Goal: Complete application form

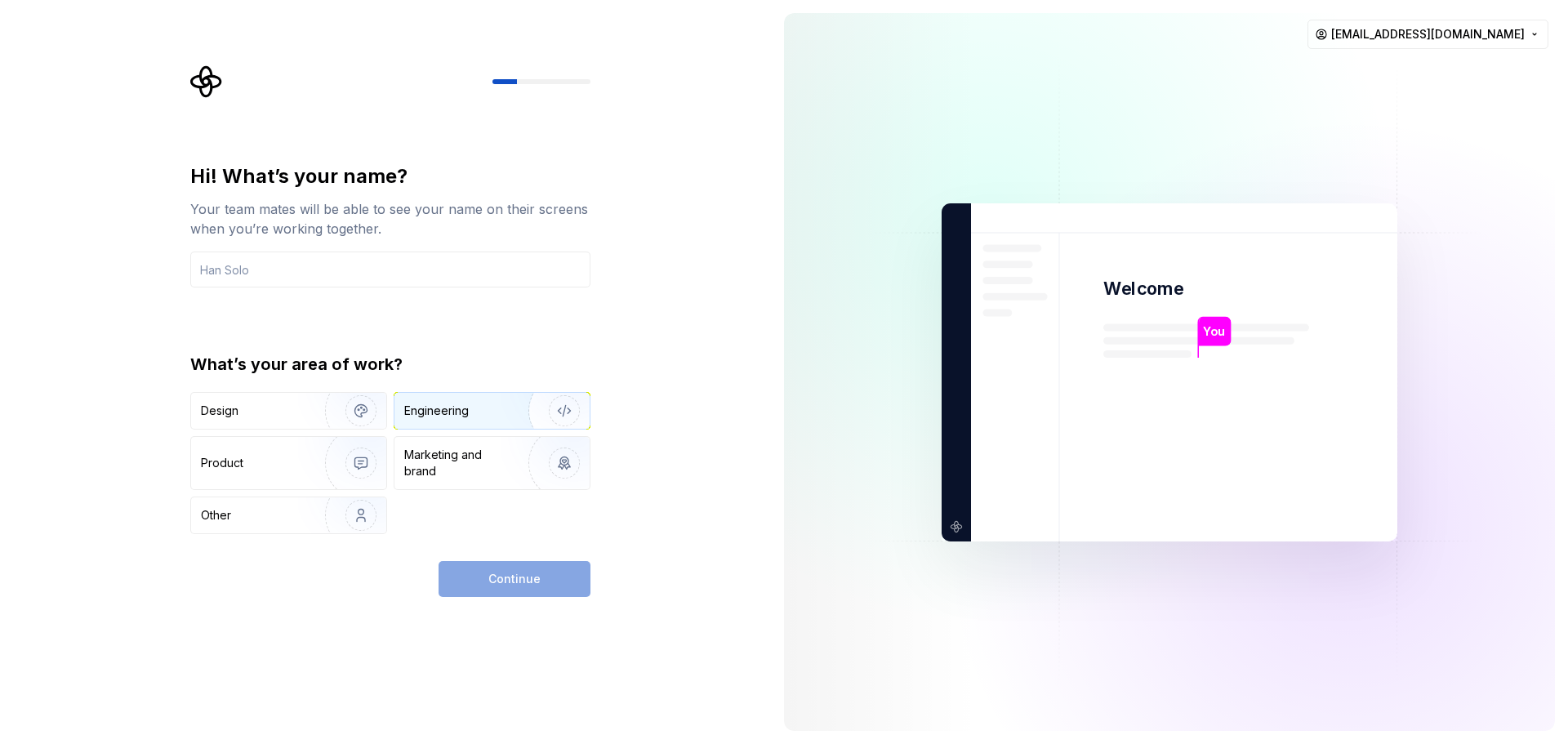
click at [423, 419] on div "Engineering" at bounding box center [492, 410] width 195 height 36
click at [269, 289] on div "Hi! What’s your name? Your team mates will be able to see your name on their sc…" at bounding box center [390, 349] width 400 height 370
click at [307, 277] on input "text" at bounding box center [390, 269] width 400 height 36
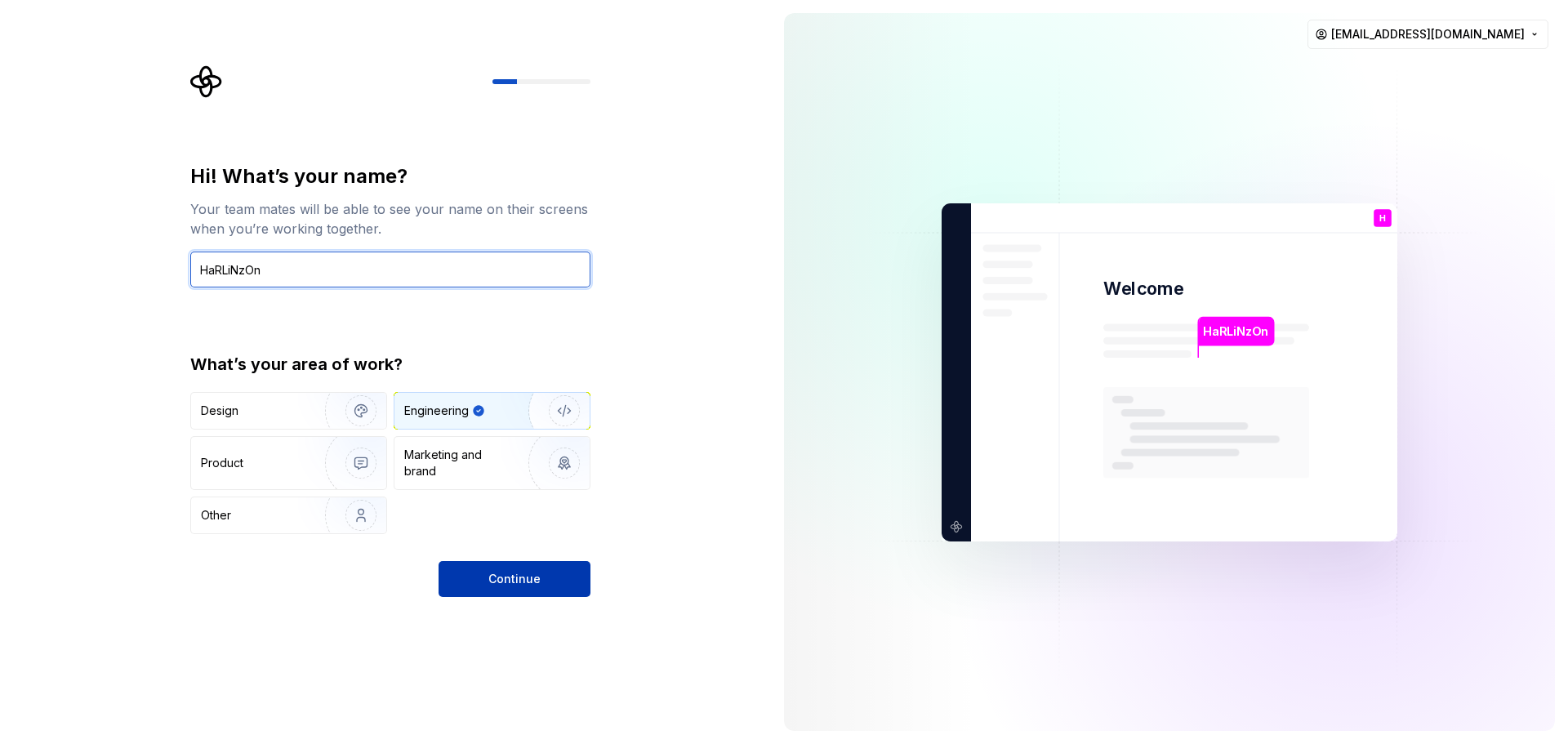
type input "HaRLiNzOn"
click at [468, 580] on button "Continue" at bounding box center [514, 579] width 152 height 36
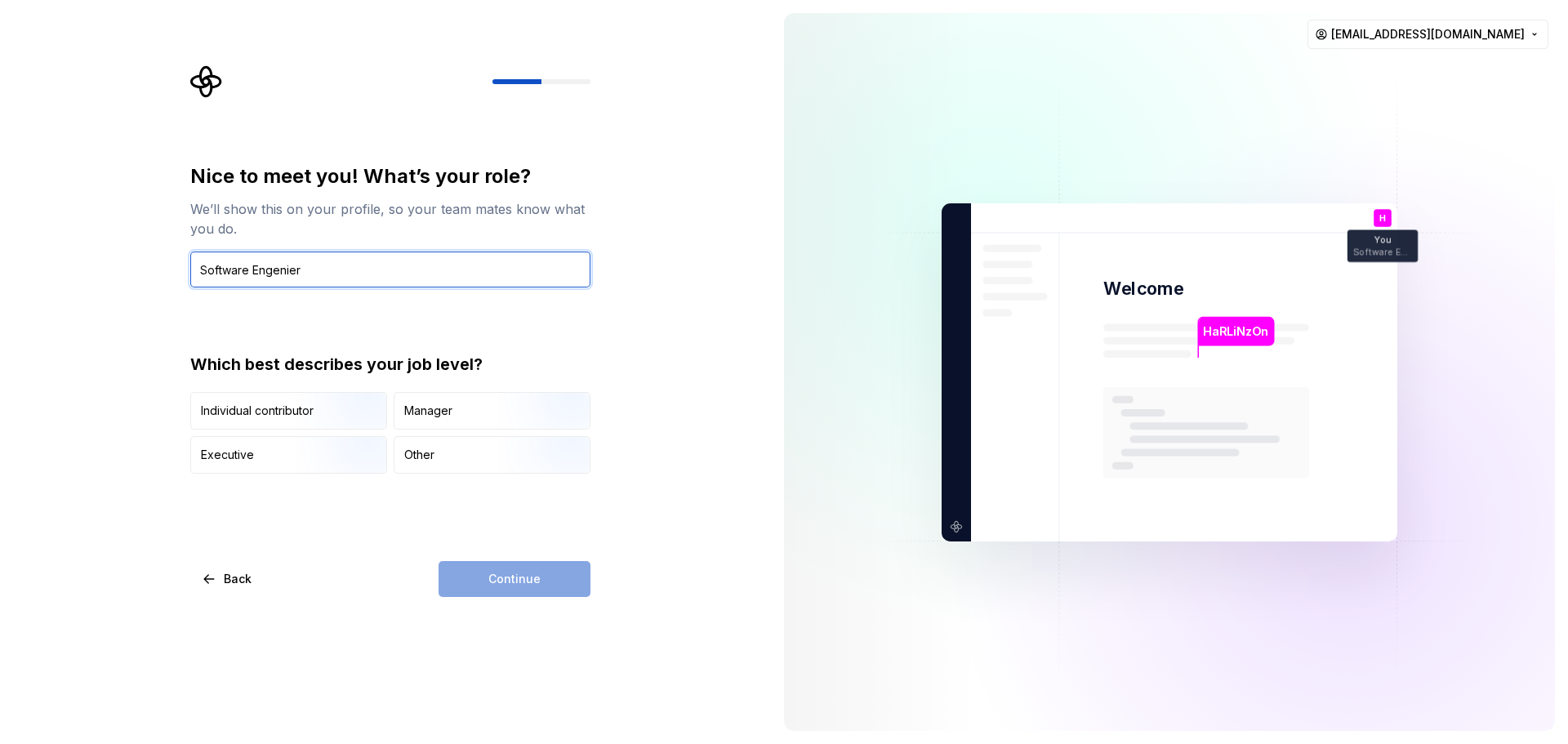
click at [390, 267] on input "Software Engenier" at bounding box center [390, 269] width 400 height 36
click at [393, 269] on input "Software Engenier" at bounding box center [390, 269] width 400 height 36
click at [400, 273] on input "Software Engenier" at bounding box center [390, 269] width 400 height 36
paste input "software engine"
type input "Software Engineer"
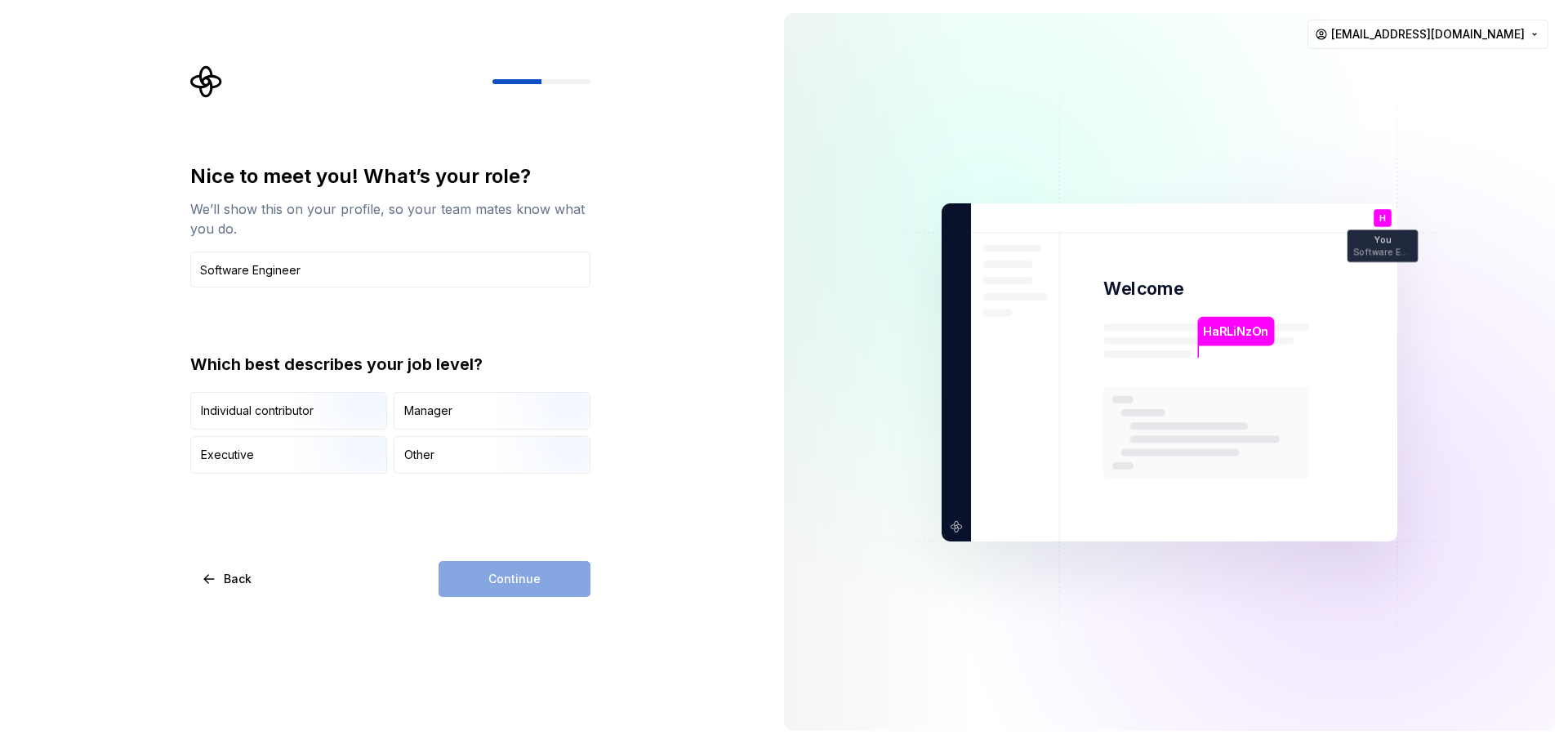
click at [497, 592] on div "Continue" at bounding box center [514, 579] width 152 height 36
click at [273, 278] on input "Software Engineer" at bounding box center [390, 269] width 400 height 36
click at [383, 305] on div "Nice to meet you! What’s your role? We’ll show this on your profile, so your te…" at bounding box center [390, 318] width 400 height 310
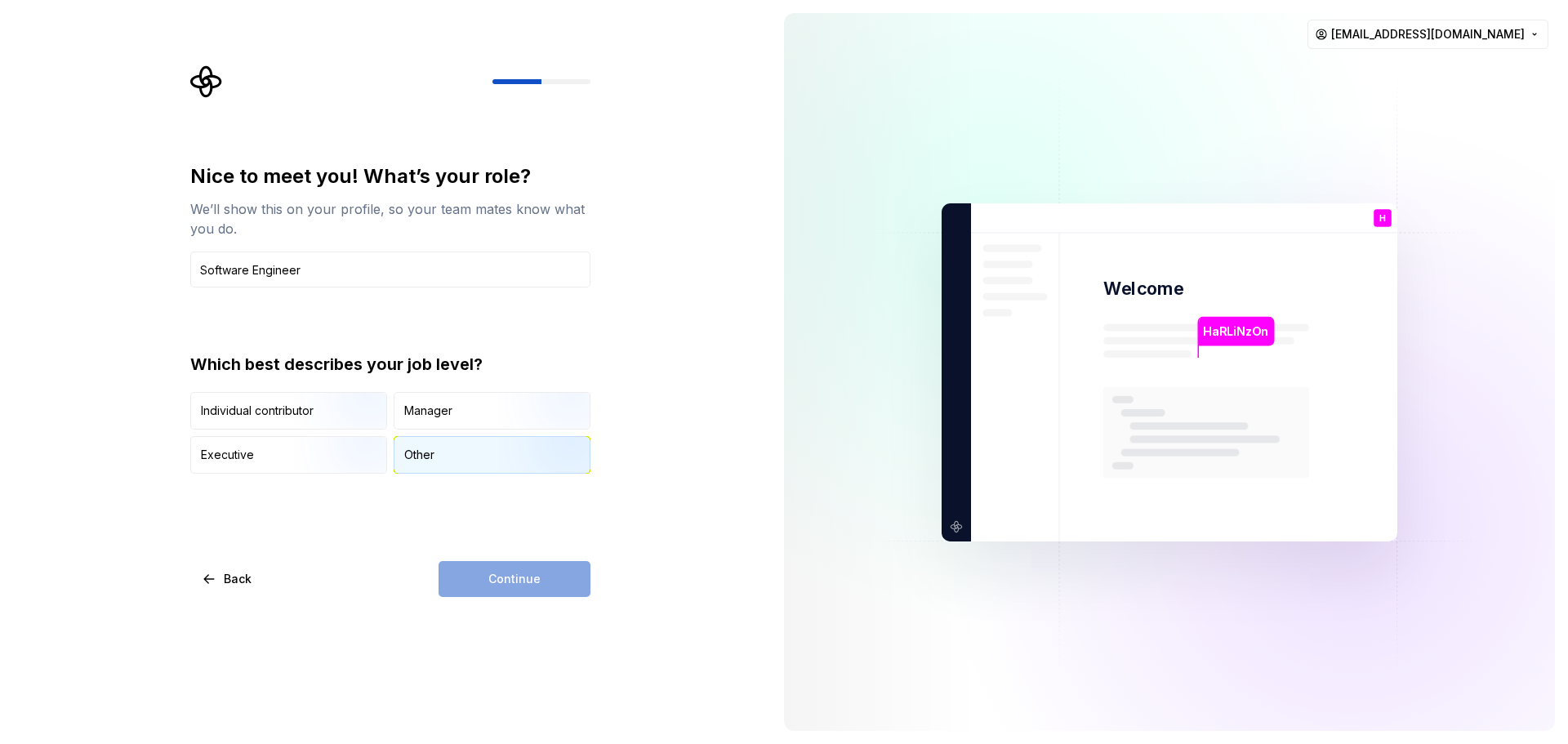
click at [435, 451] on div "Other" at bounding box center [492, 454] width 195 height 36
click at [540, 587] on button "Continue" at bounding box center [514, 579] width 152 height 36
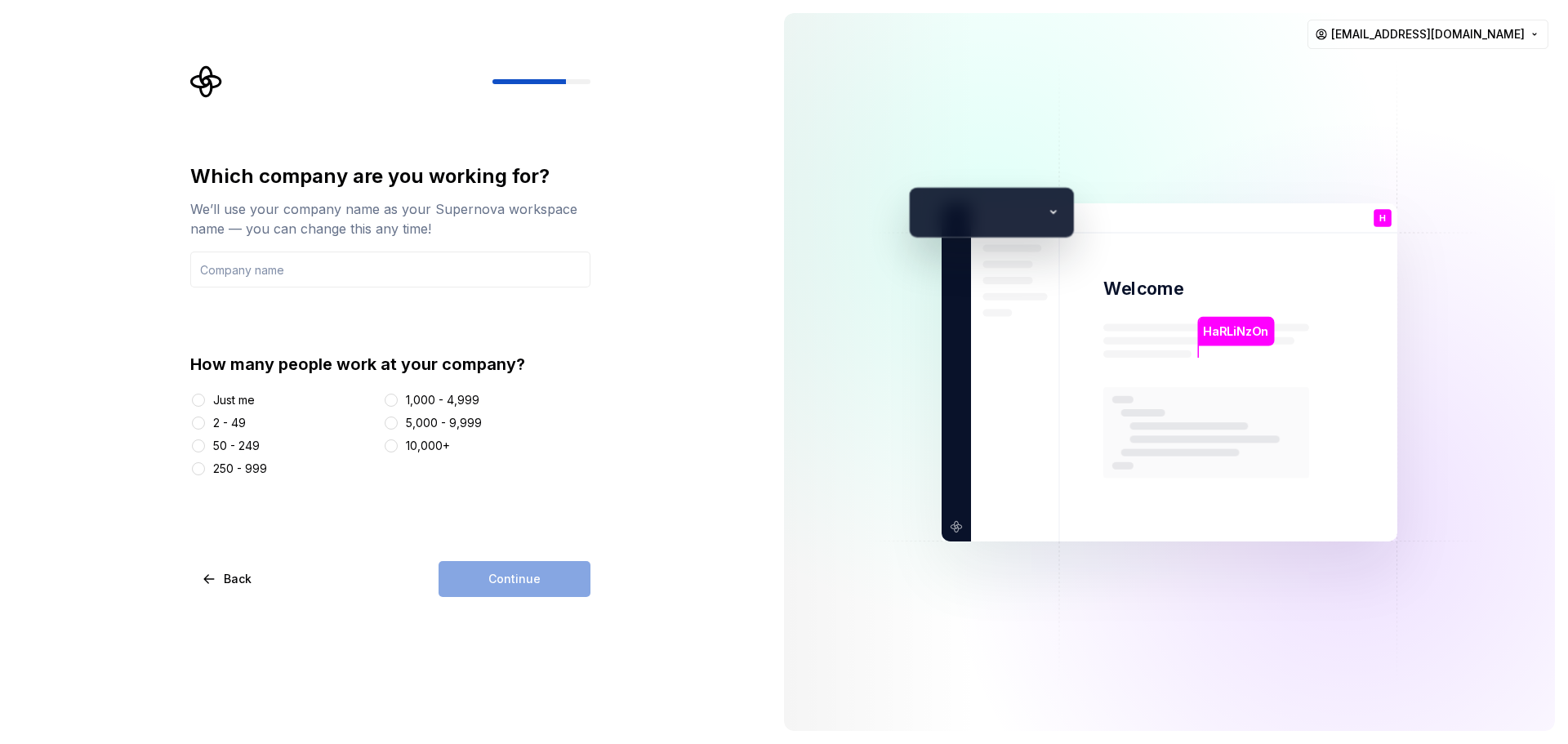
click at [232, 400] on div "Just me" at bounding box center [234, 400] width 41 height 17
click at [205, 400] on button "Just me" at bounding box center [198, 400] width 13 height 13
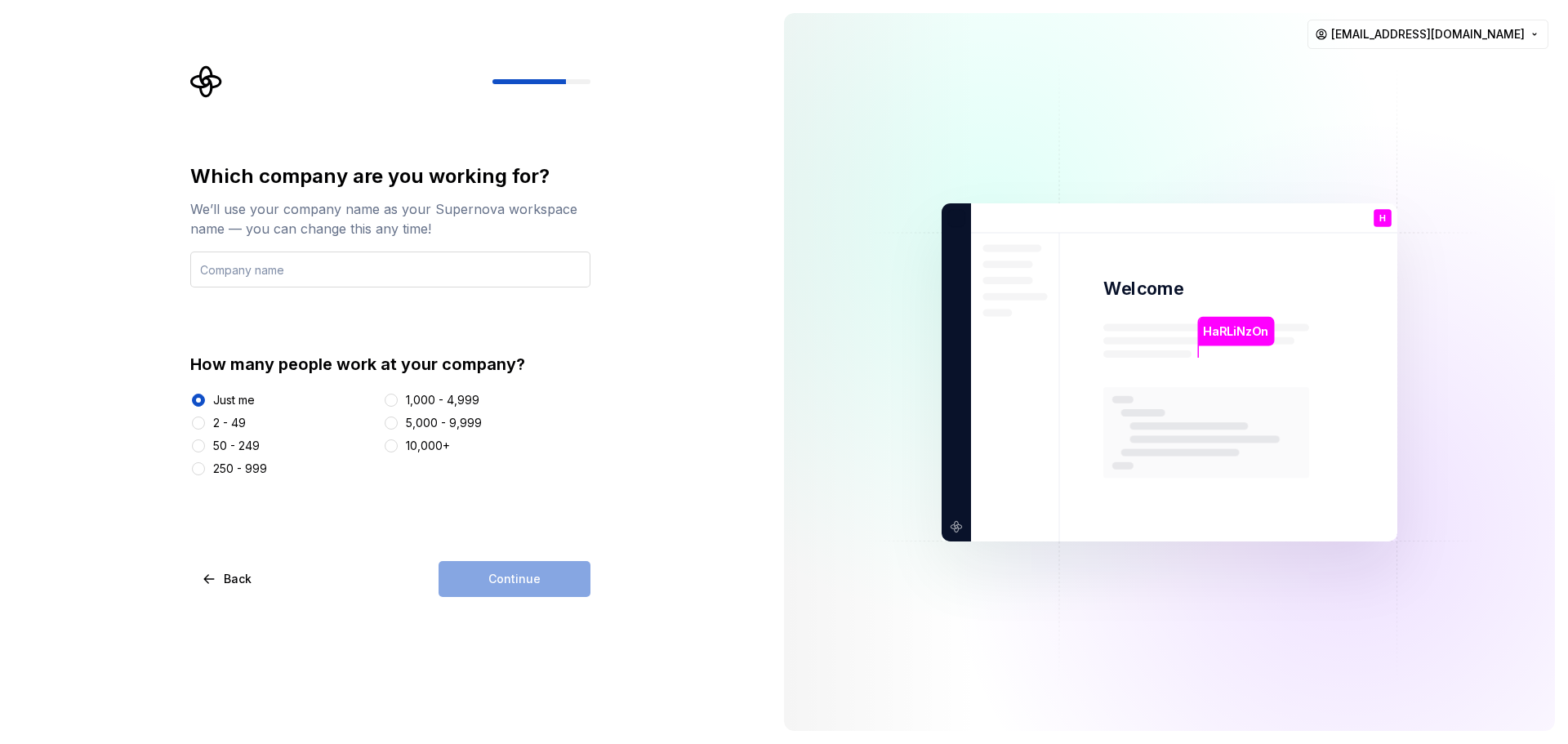
click at [315, 273] on input "text" at bounding box center [390, 269] width 400 height 36
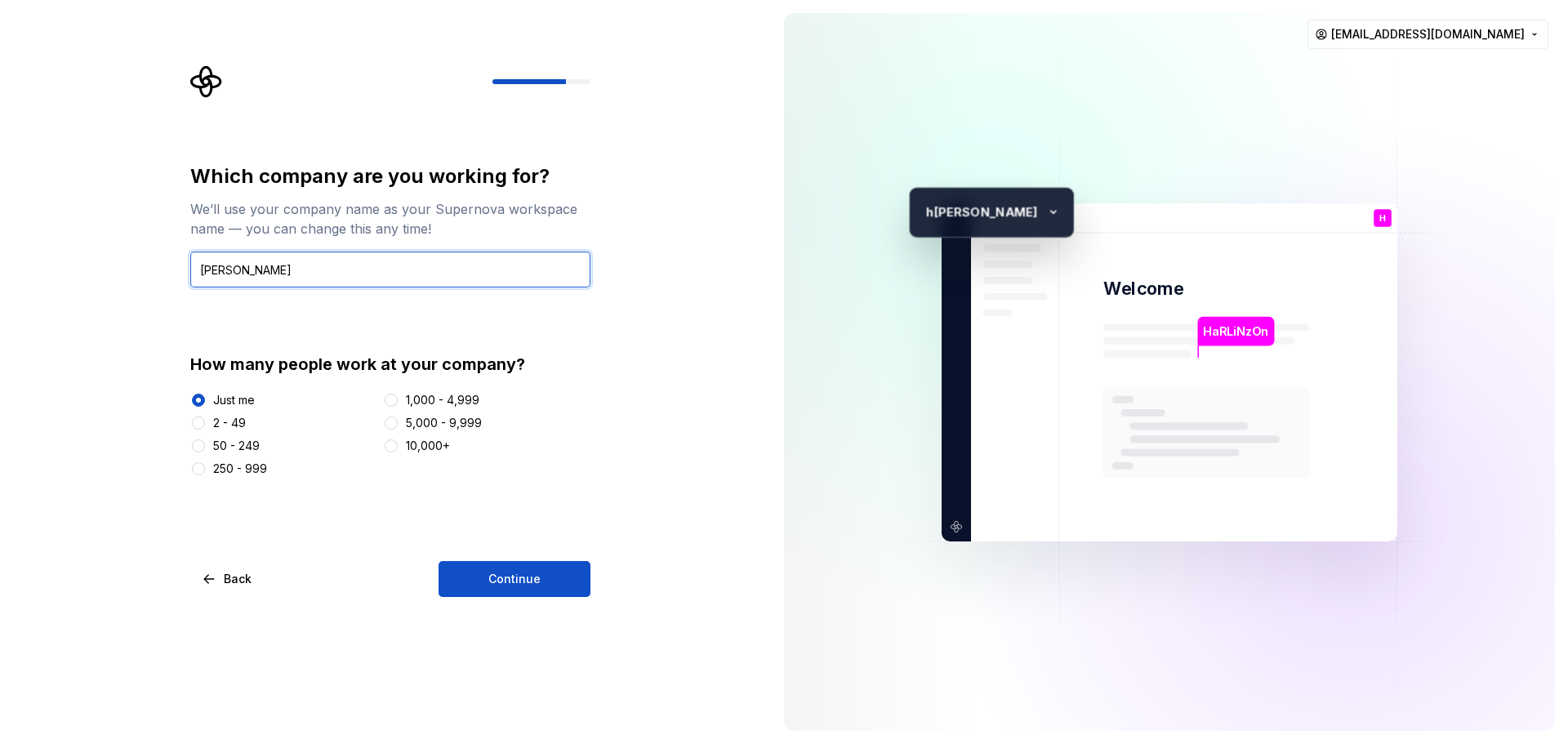
click at [287, 267] on input "harlin" at bounding box center [390, 269] width 400 height 36
type input "L"
type input "Datalab"
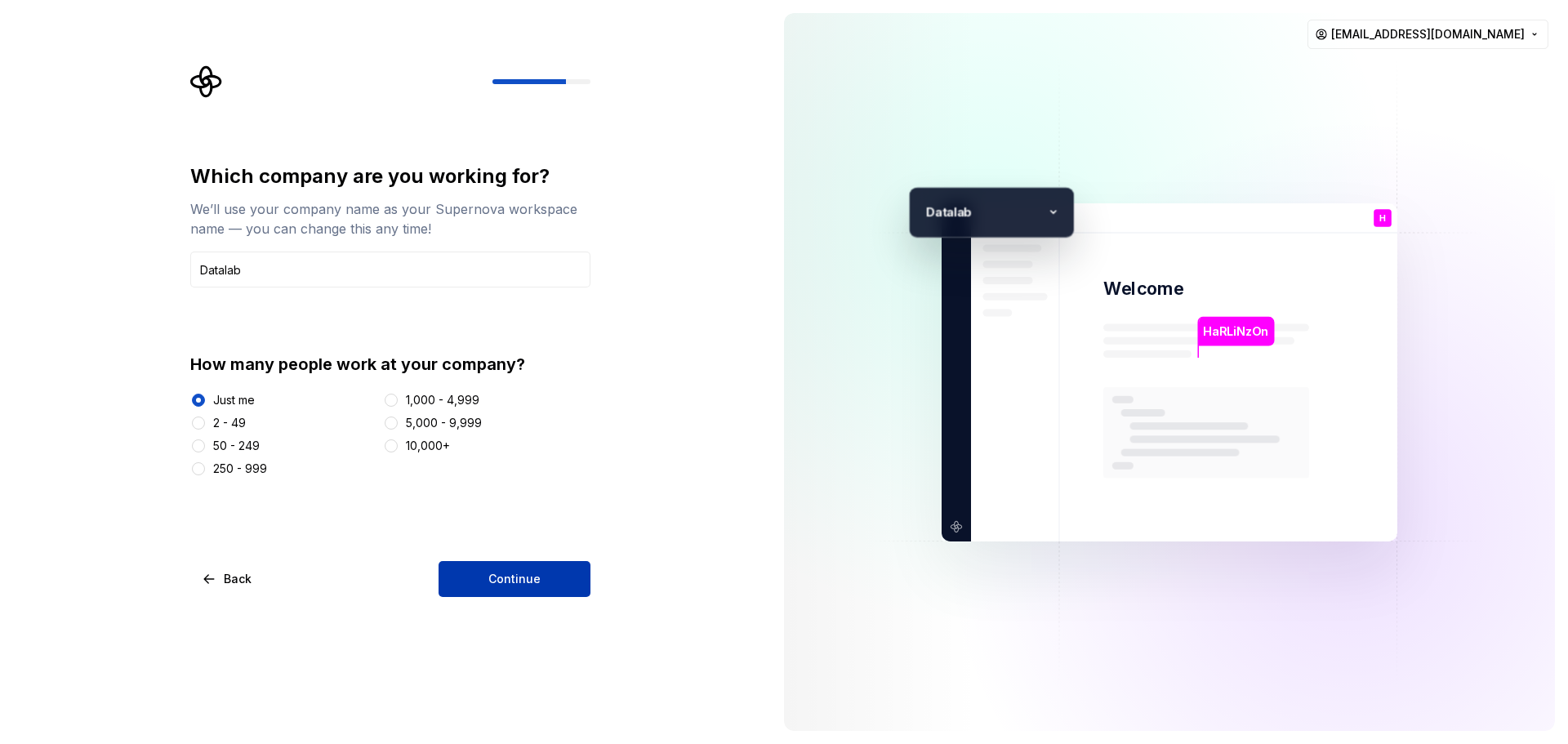
click at [514, 574] on span "Continue" at bounding box center [514, 579] width 52 height 17
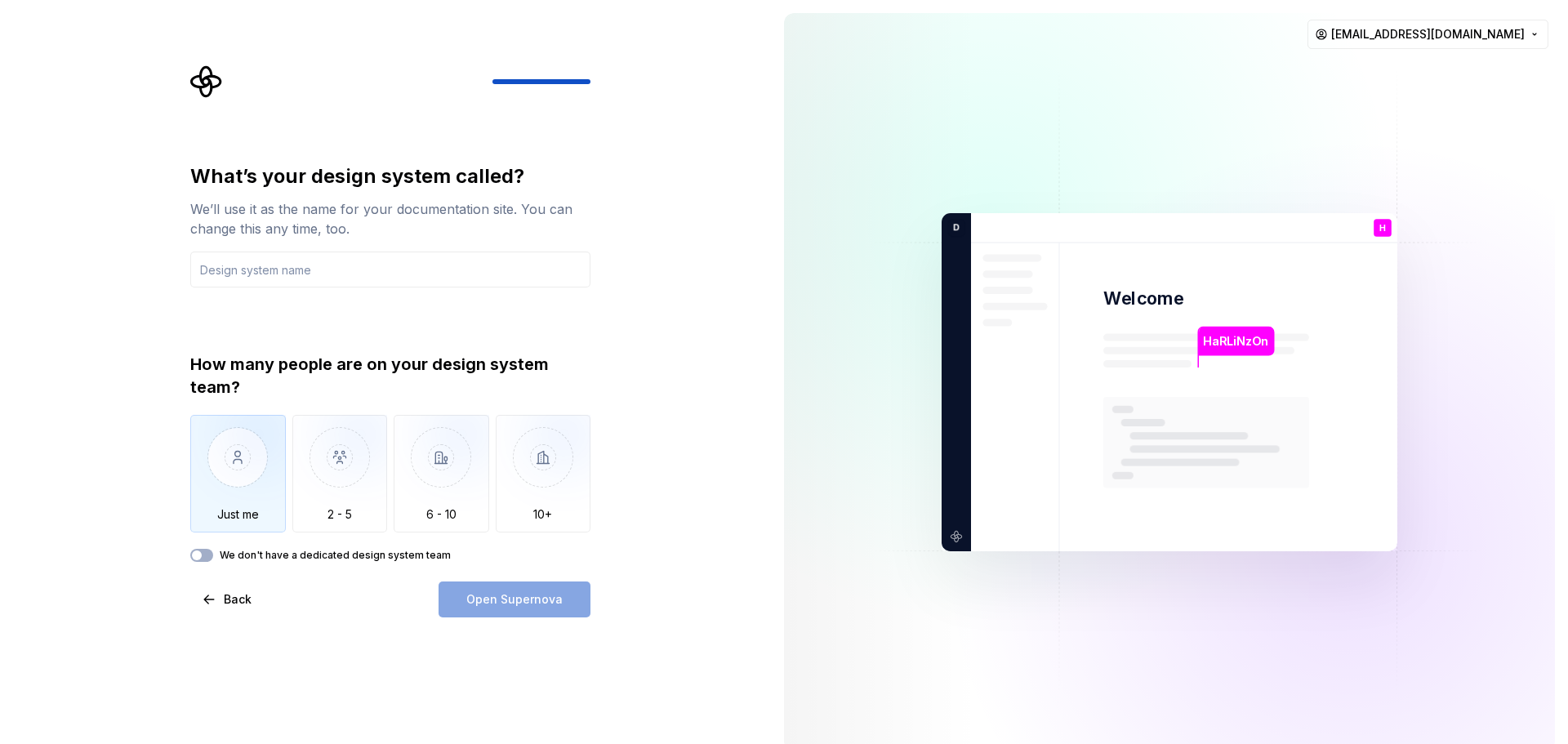
click at [260, 471] on img "button" at bounding box center [238, 470] width 96 height 109
type button "Only one person"
click at [407, 178] on div "What’s your design system called?" at bounding box center [390, 177] width 400 height 26
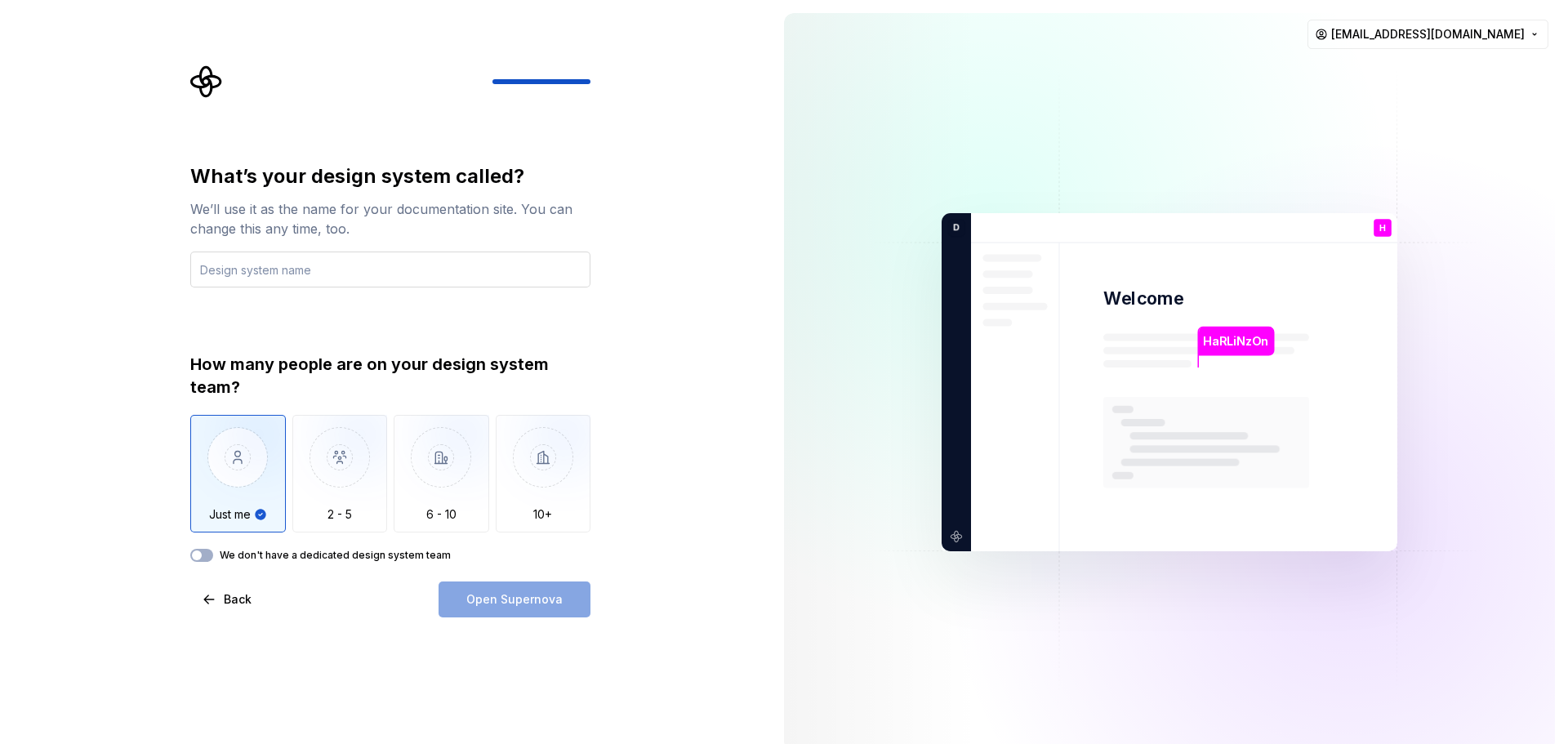
click at [434, 255] on input "text" at bounding box center [390, 269] width 400 height 36
click at [399, 224] on div "We’ll use it as the name for your documentation site. You can change this any t…" at bounding box center [390, 218] width 400 height 39
click at [283, 222] on div "We’ll use it as the name for your documentation site. You can change this any t…" at bounding box center [390, 218] width 400 height 39
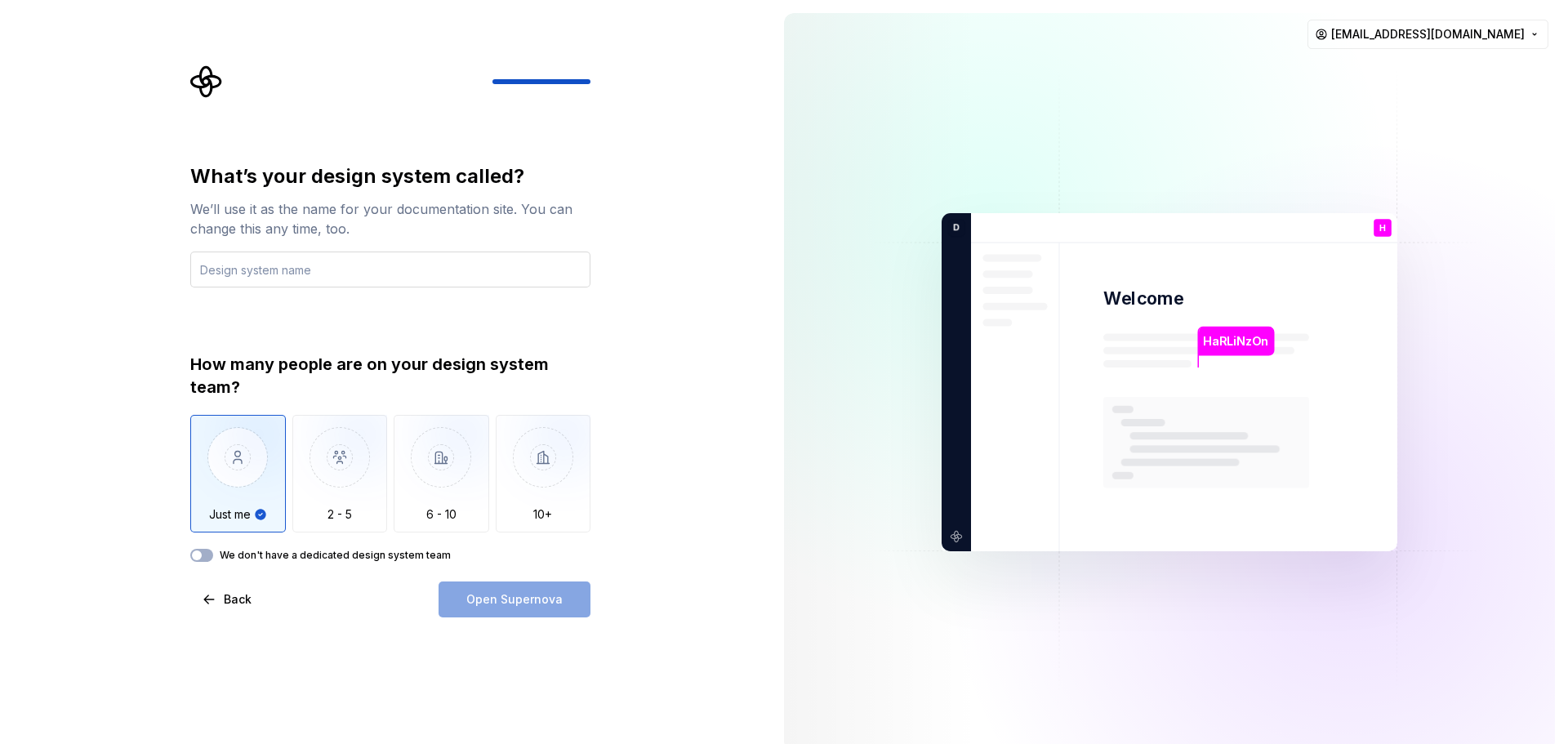
click at [513, 273] on input "text" at bounding box center [390, 269] width 400 height 36
click at [399, 267] on input "text" at bounding box center [390, 269] width 400 height 36
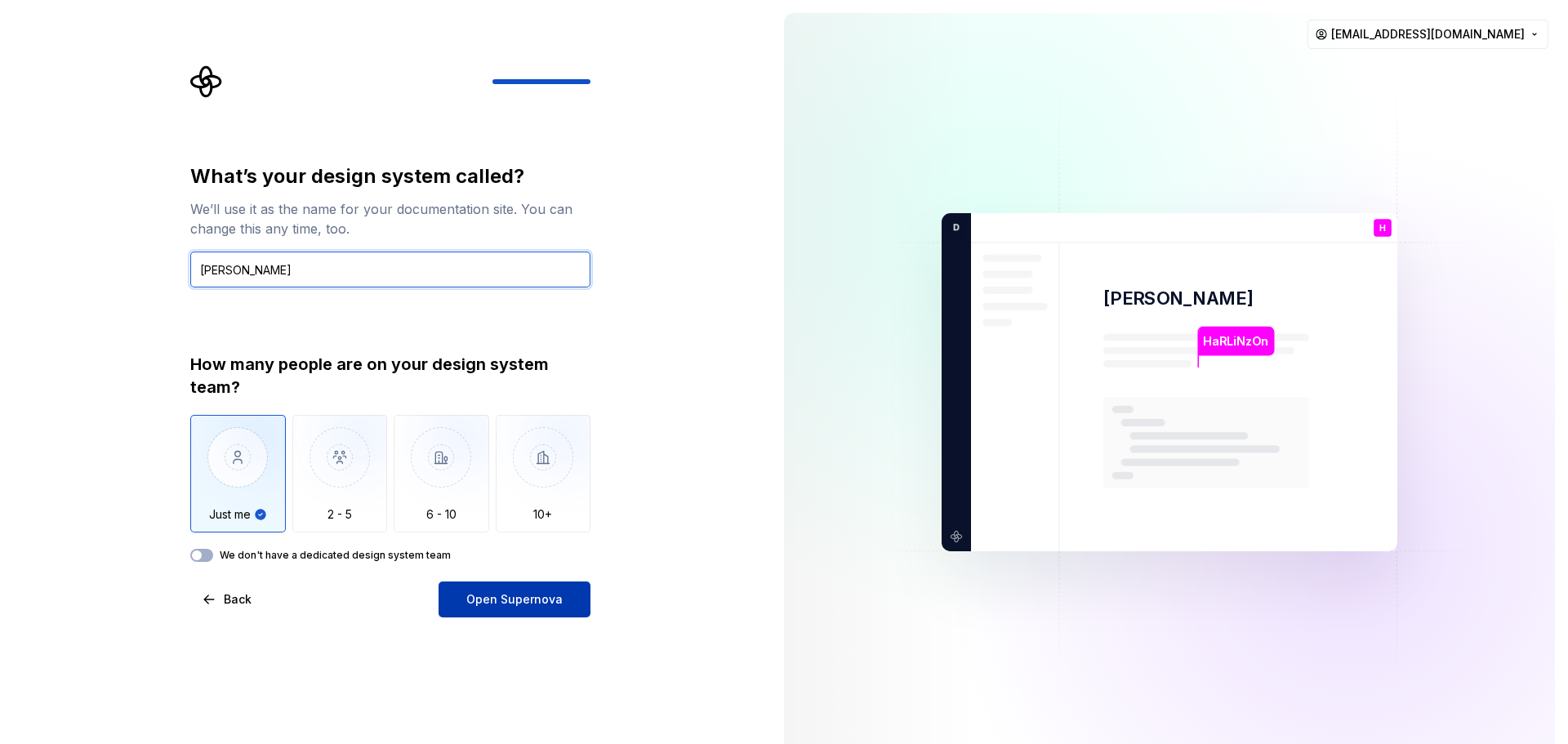
type input "harlin"
click at [537, 598] on span "Open Supernova" at bounding box center [514, 599] width 97 height 17
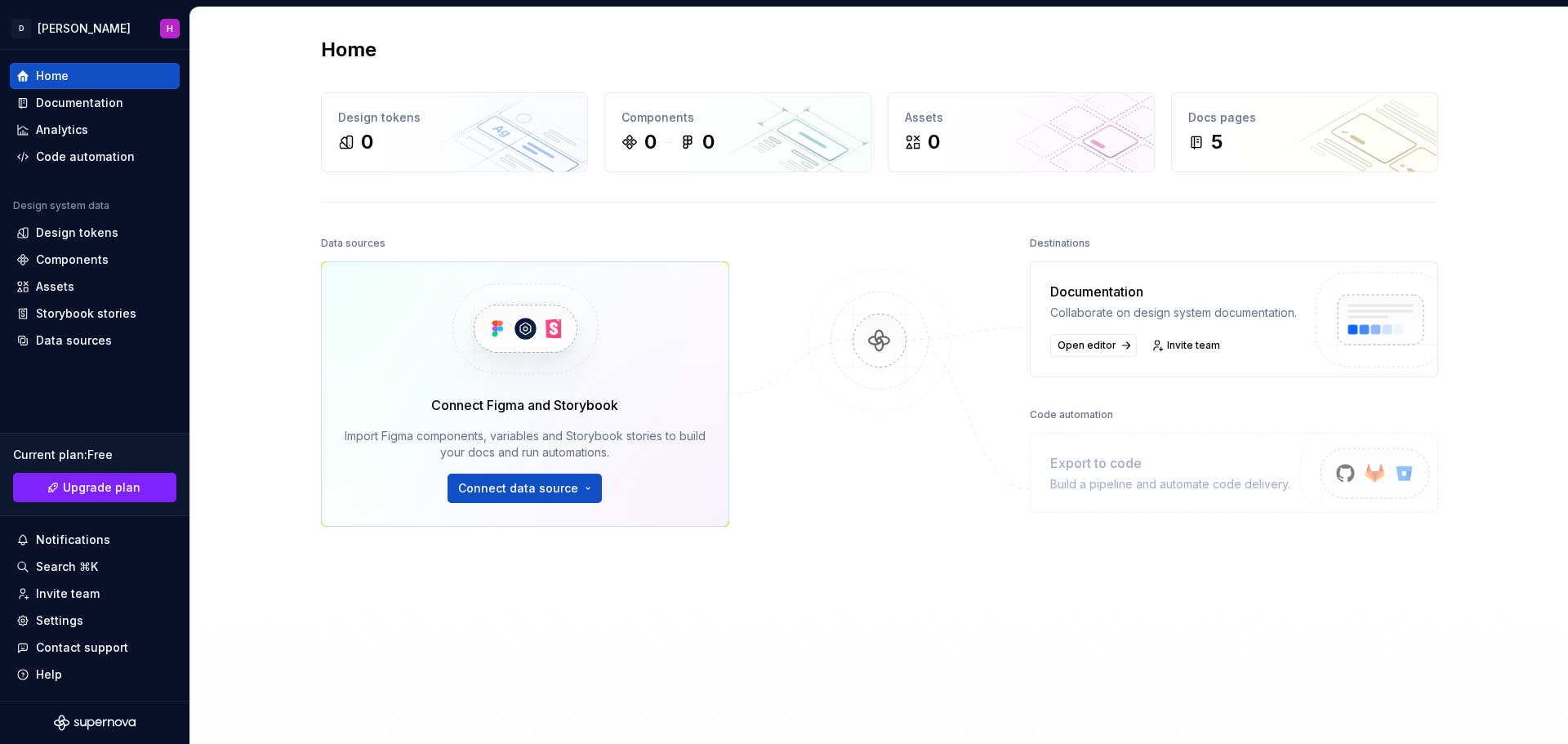
click at [383, 566] on div "Data sources Connect Figma and Storybook Import Figma components, variables and…" at bounding box center [525, 455] width 409 height 446
click at [556, 485] on html "D harlin H Home Documentation Analytics Code automation Design system data Desi…" at bounding box center [784, 372] width 1568 height 744
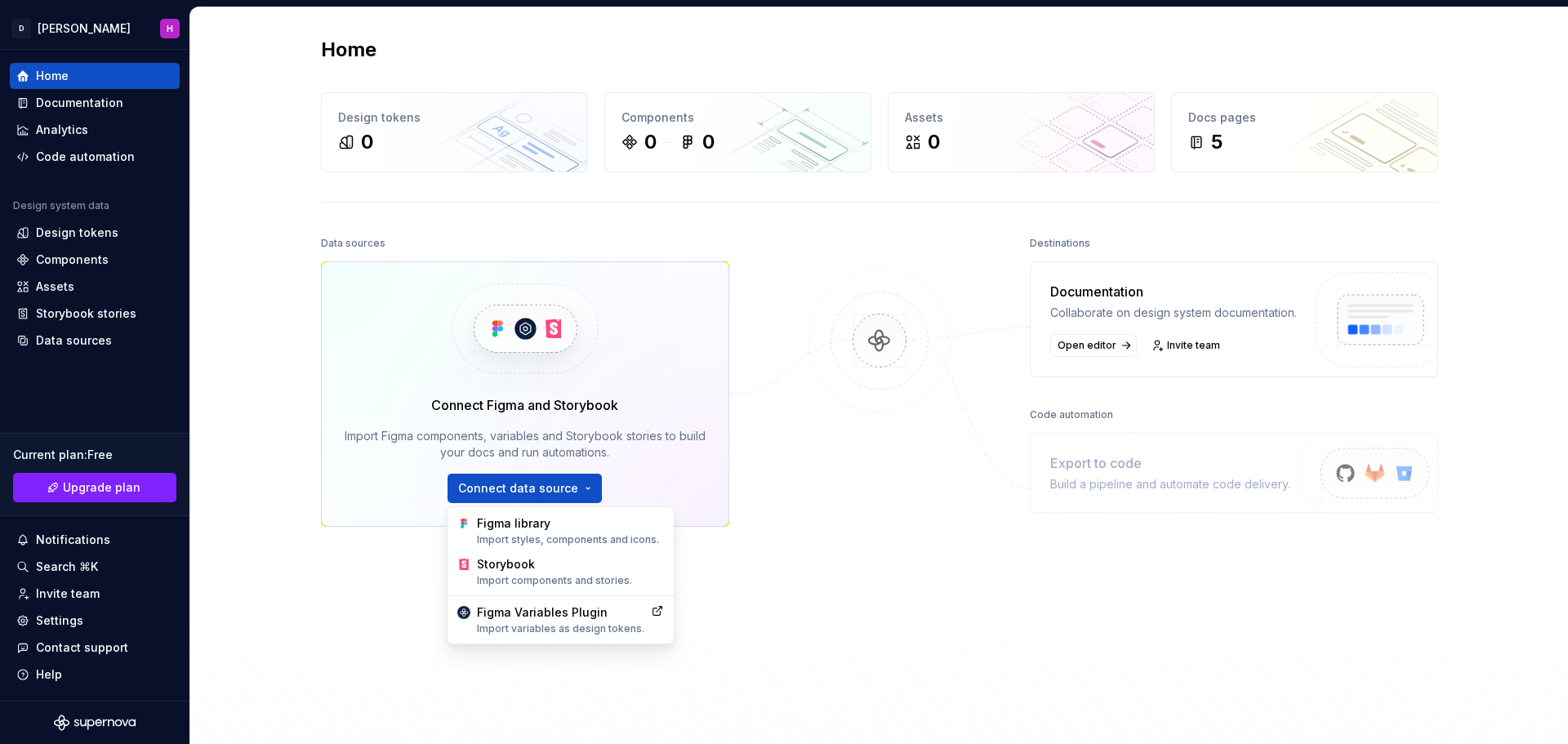
click at [355, 575] on html "D harlin H Home Documentation Analytics Code automation Design system data Desi…" at bounding box center [784, 372] width 1568 height 744
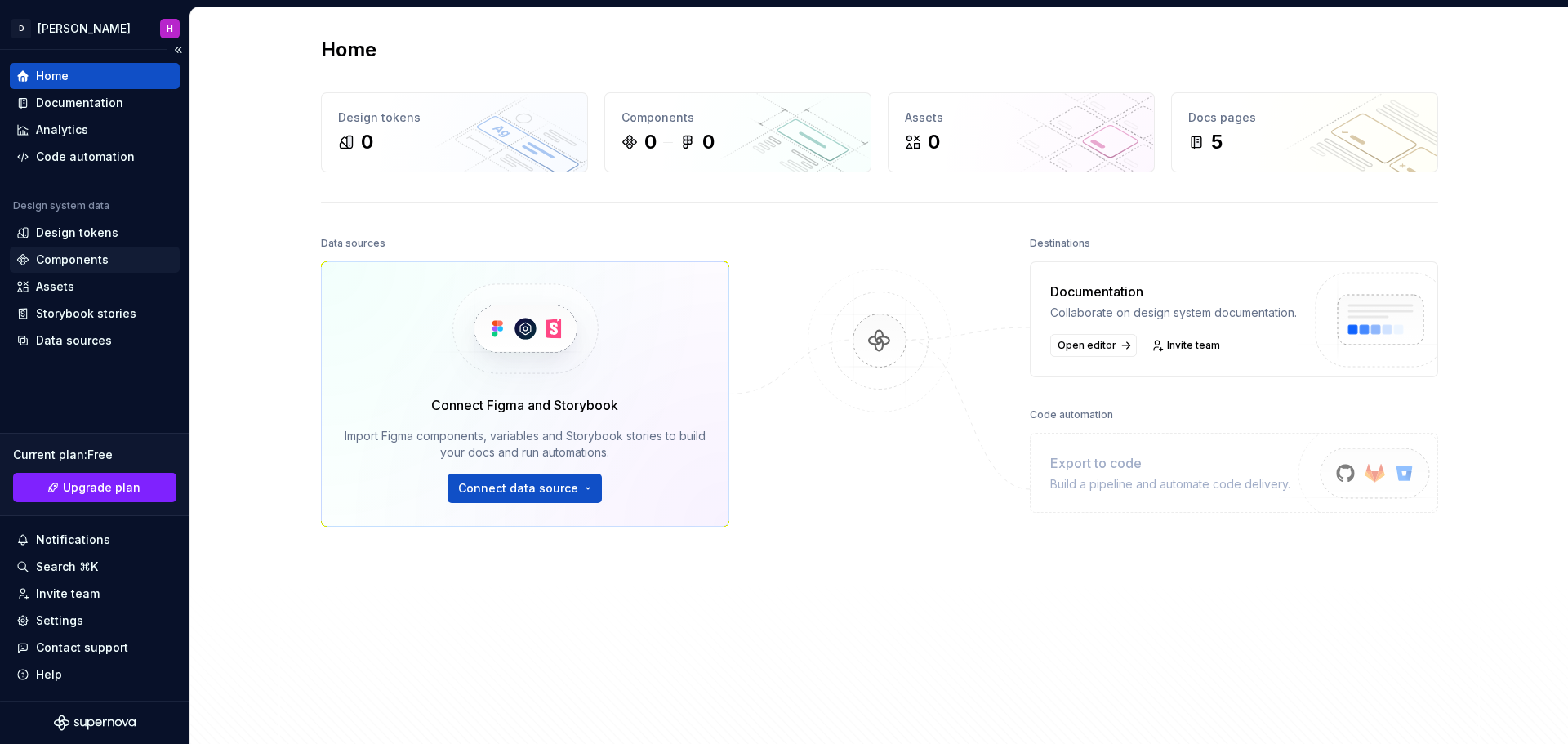
click at [72, 258] on div "Components" at bounding box center [72, 260] width 73 height 17
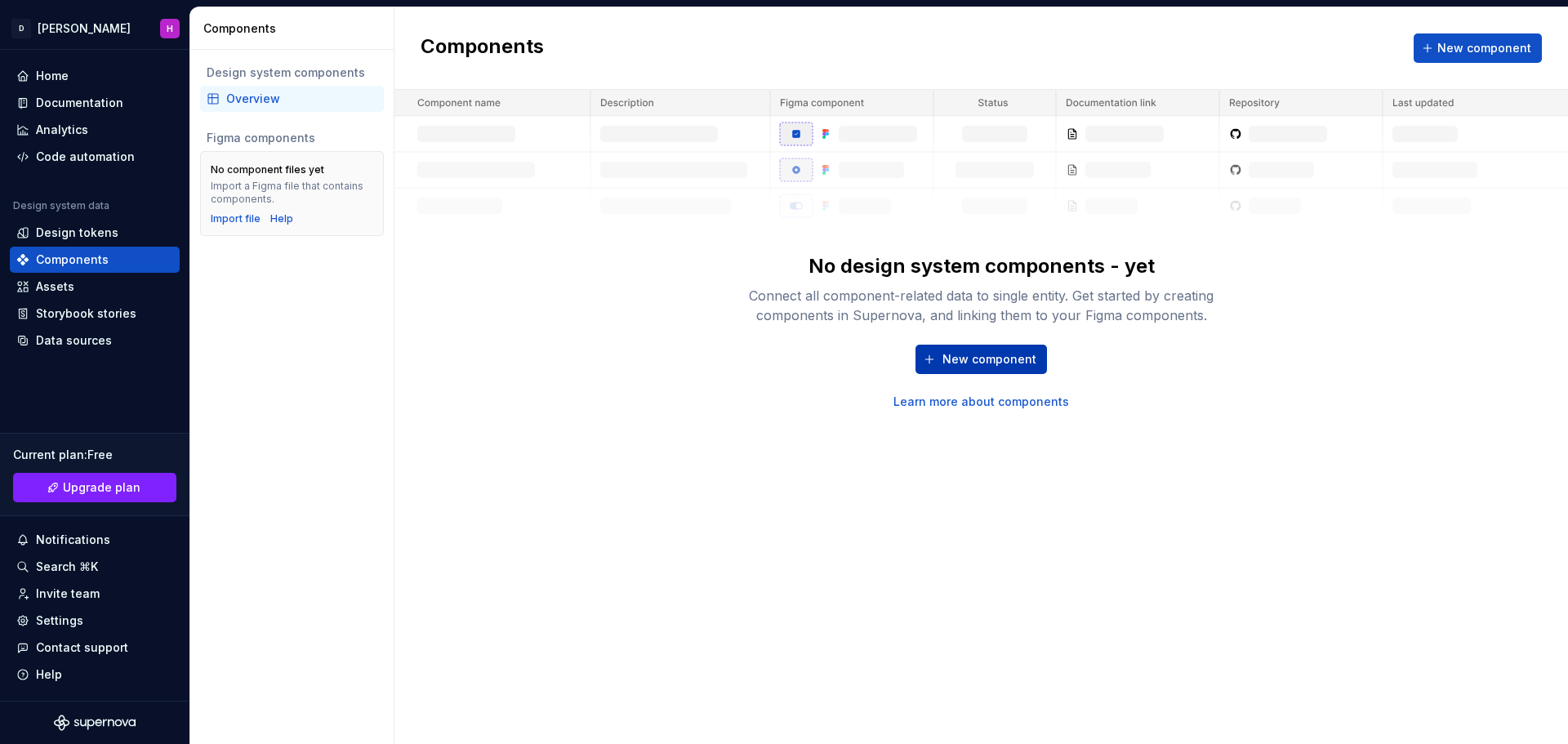
click at [970, 360] on span "New component" at bounding box center [990, 360] width 94 height 17
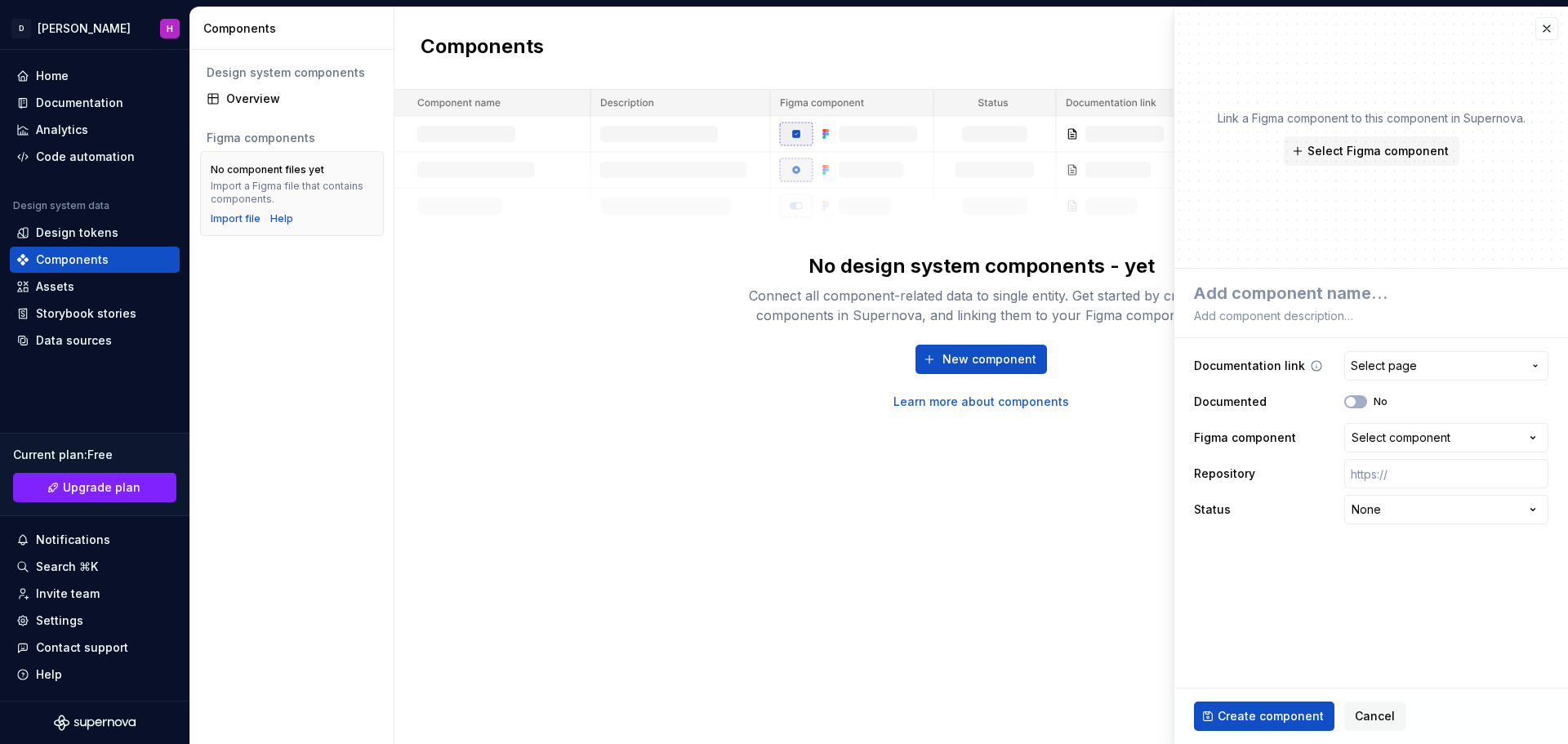
click at [1386, 363] on span "Select page" at bounding box center [1384, 366] width 66 height 17
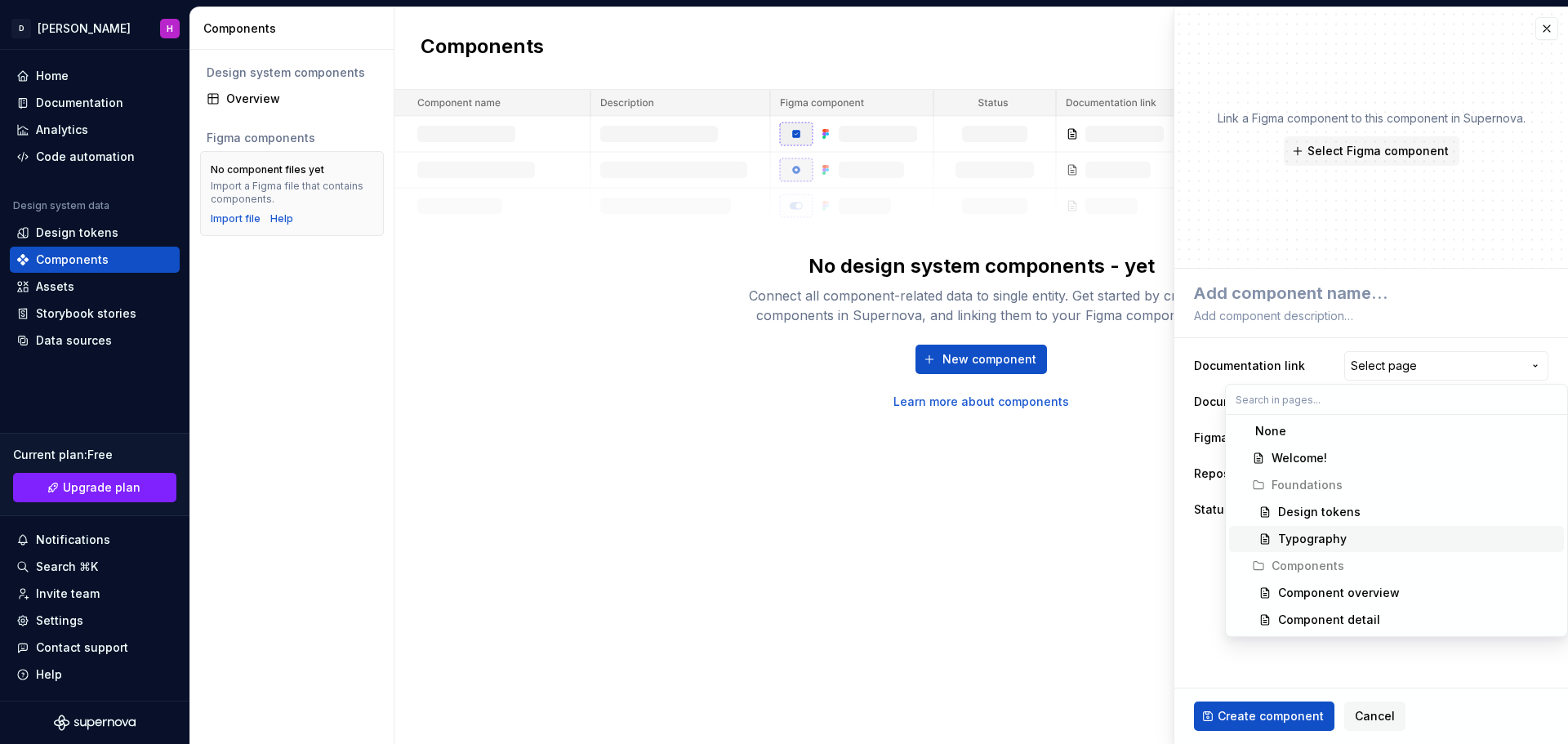
click at [1314, 541] on div "Typography" at bounding box center [1312, 539] width 69 height 17
type textarea "*"
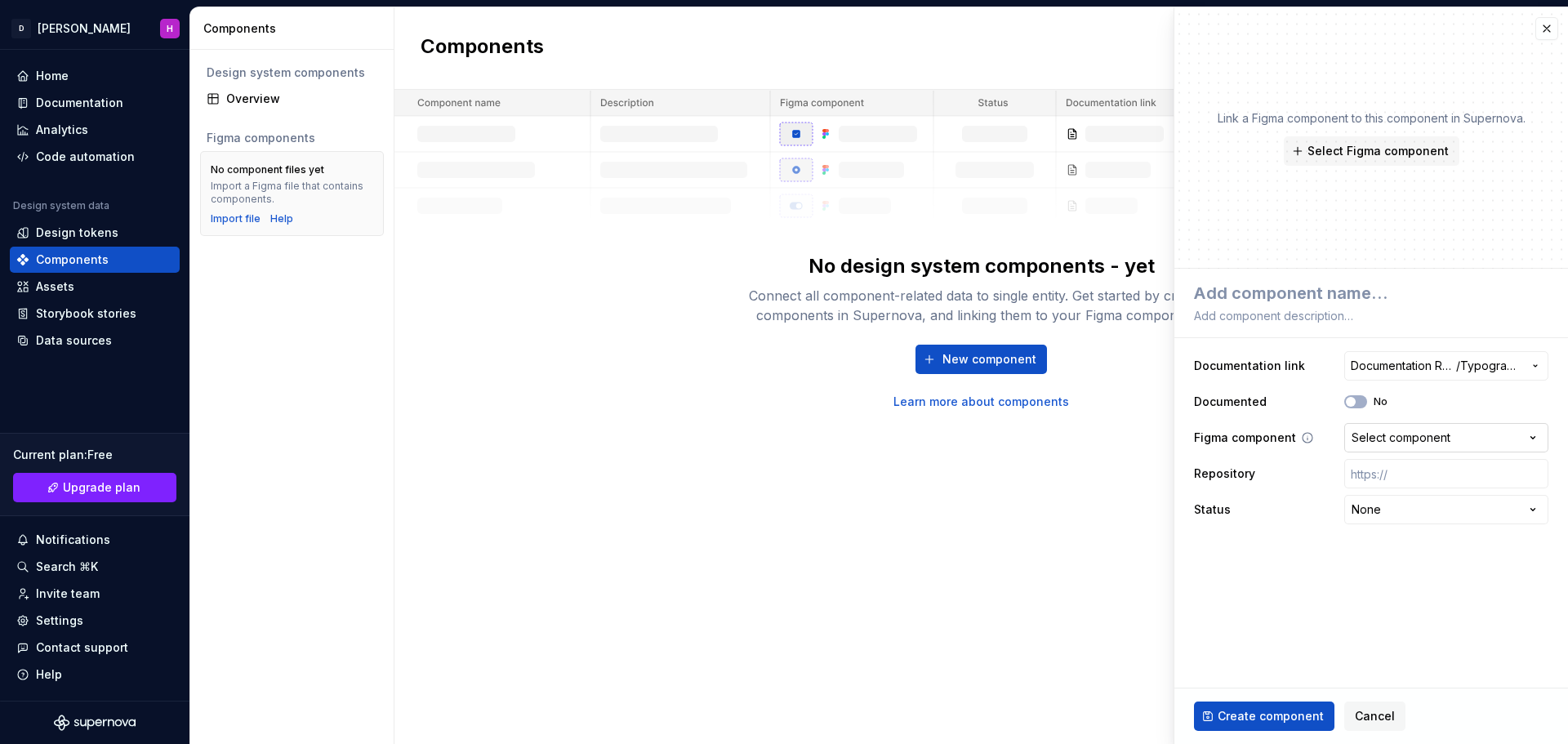
click at [1384, 438] on div "Select component" at bounding box center [1402, 438] width 99 height 17
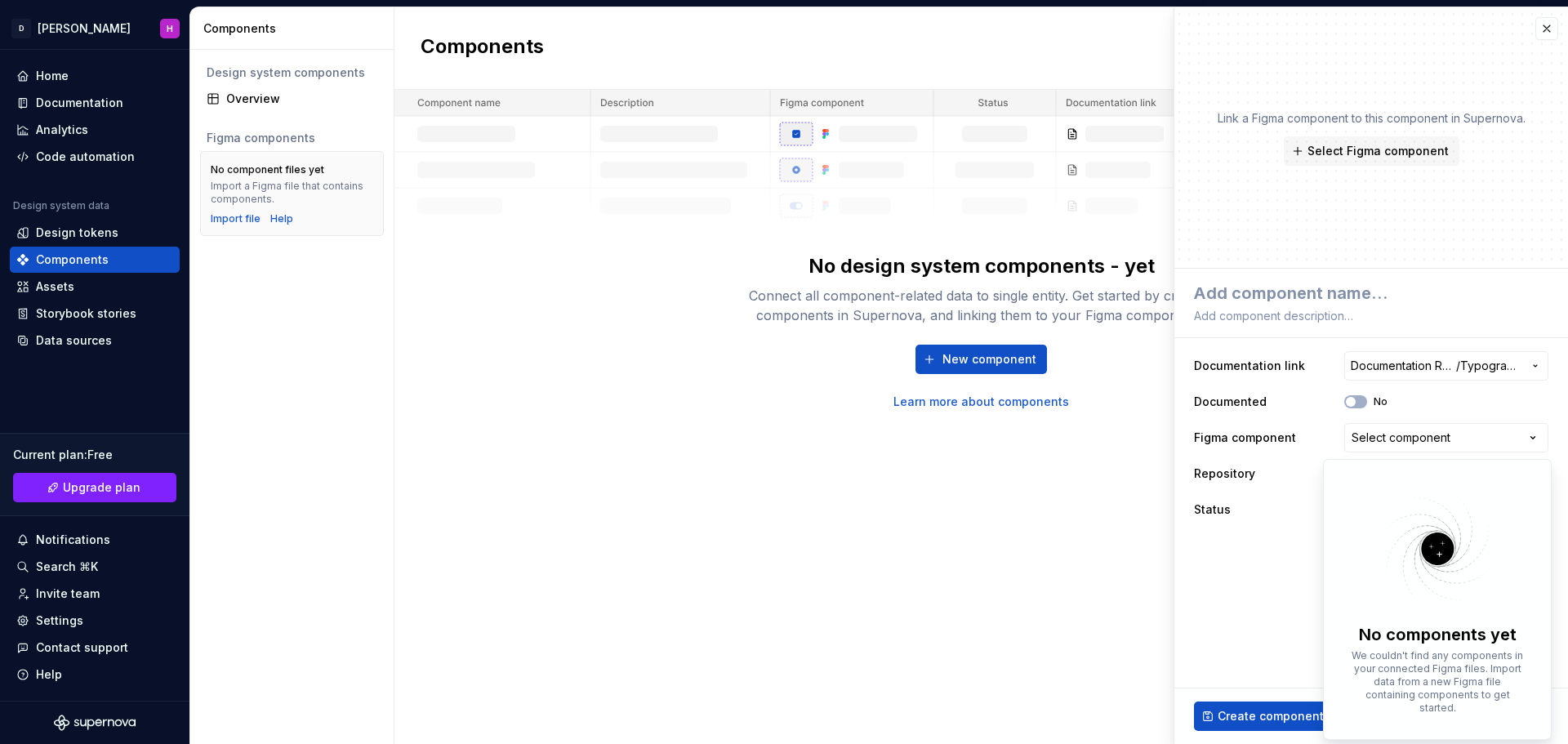
click at [1262, 527] on html "**********" at bounding box center [784, 372] width 1568 height 744
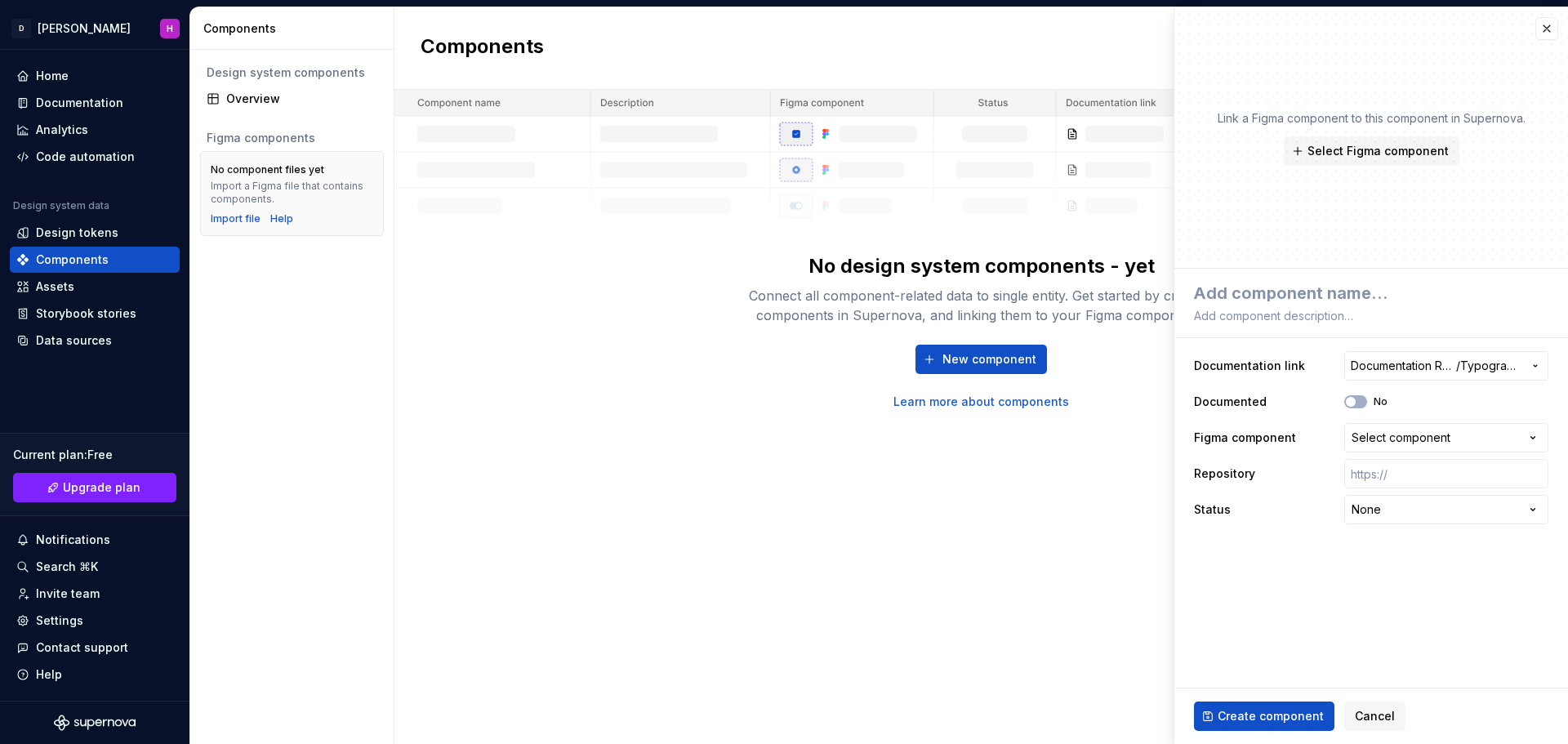
click at [836, 535] on div "Components New component No design system components - yet Connect all componen…" at bounding box center [981, 375] width 1174 height 737
click at [88, 317] on div "Storybook stories" at bounding box center [85, 313] width 100 height 17
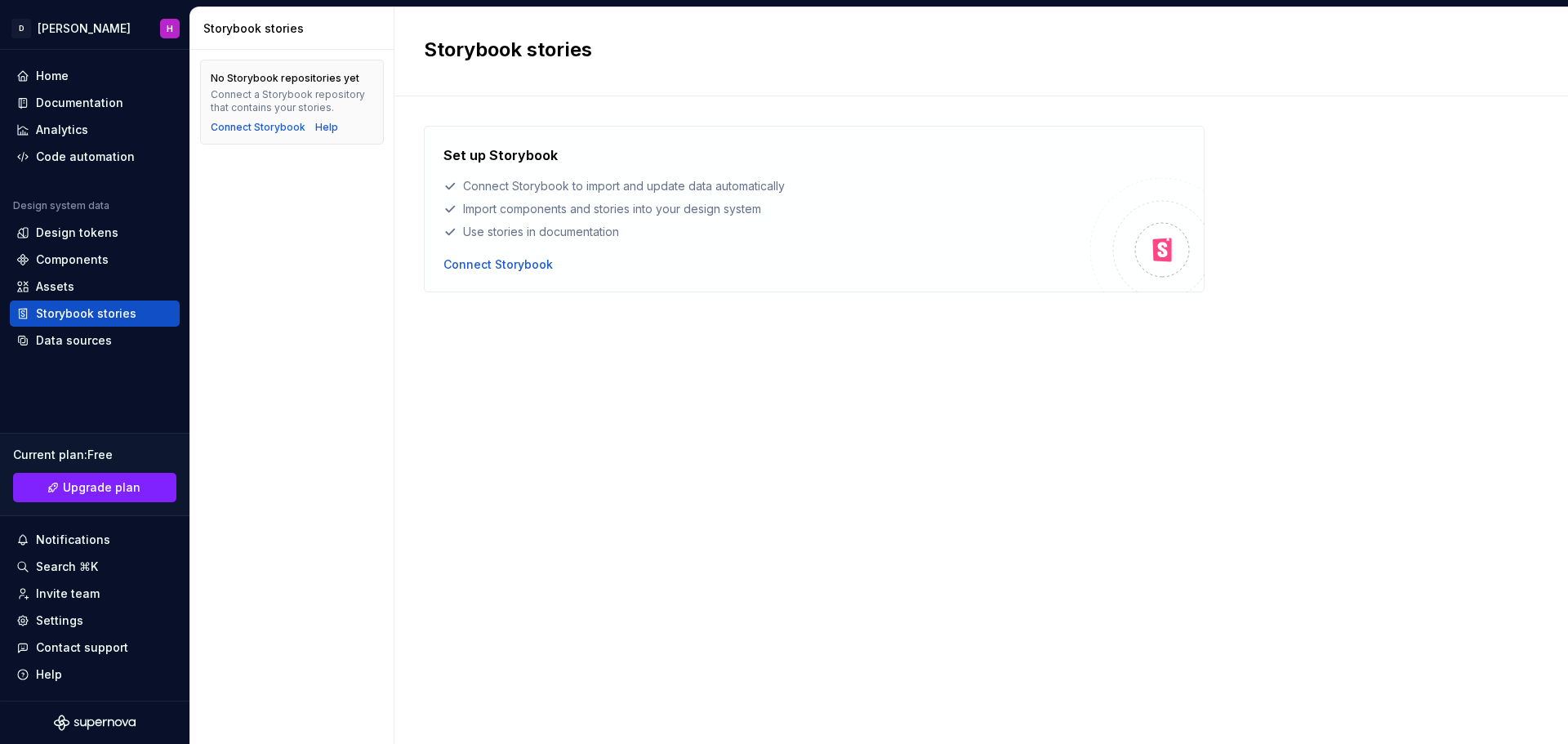
click at [339, 344] on div "No Storybook repositories yet Connect a Storybook repository that contains your…" at bounding box center [292, 397] width 203 height 694
click at [81, 341] on div "Data sources" at bounding box center [74, 341] width 76 height 17
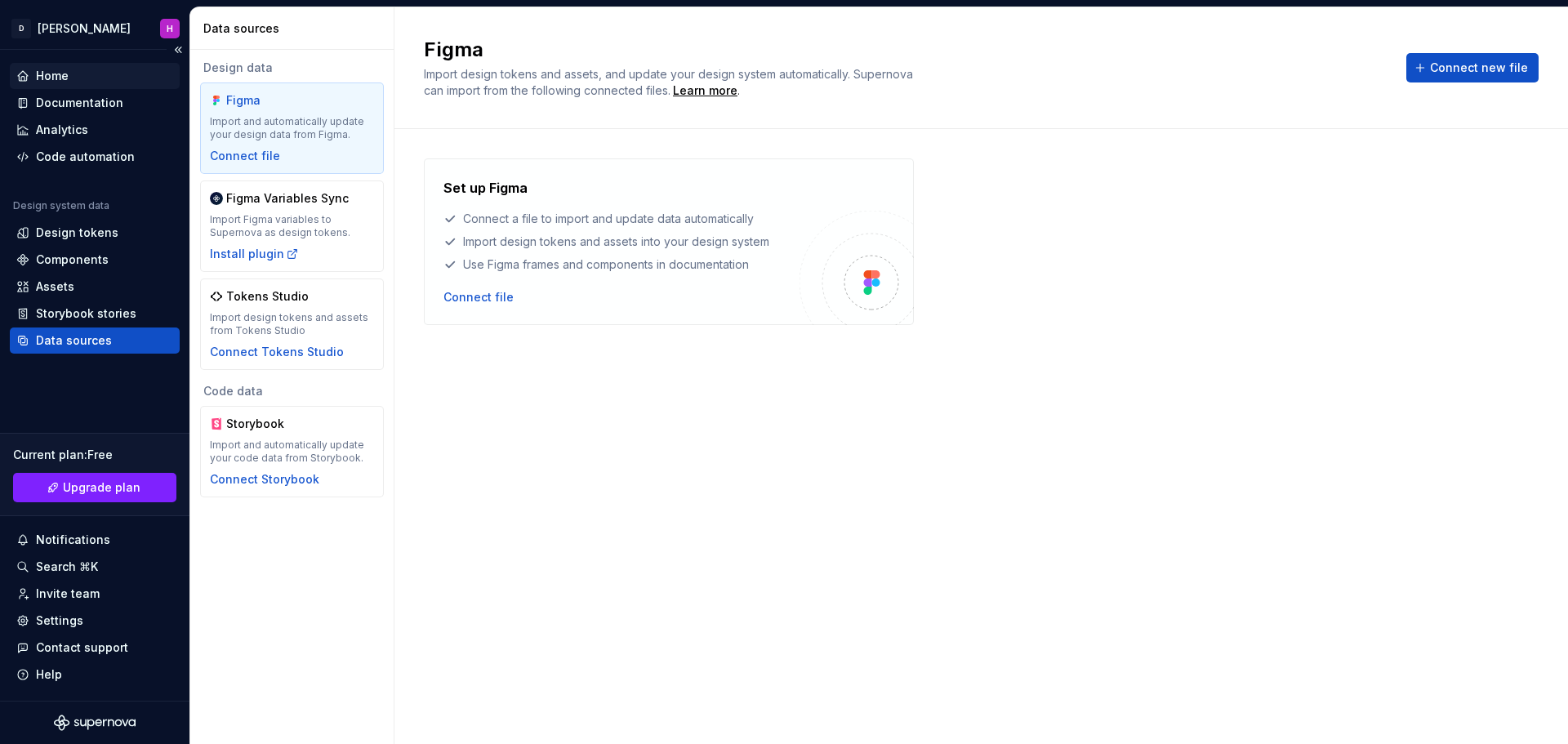
click at [69, 78] on div "Home" at bounding box center [95, 76] width 157 height 17
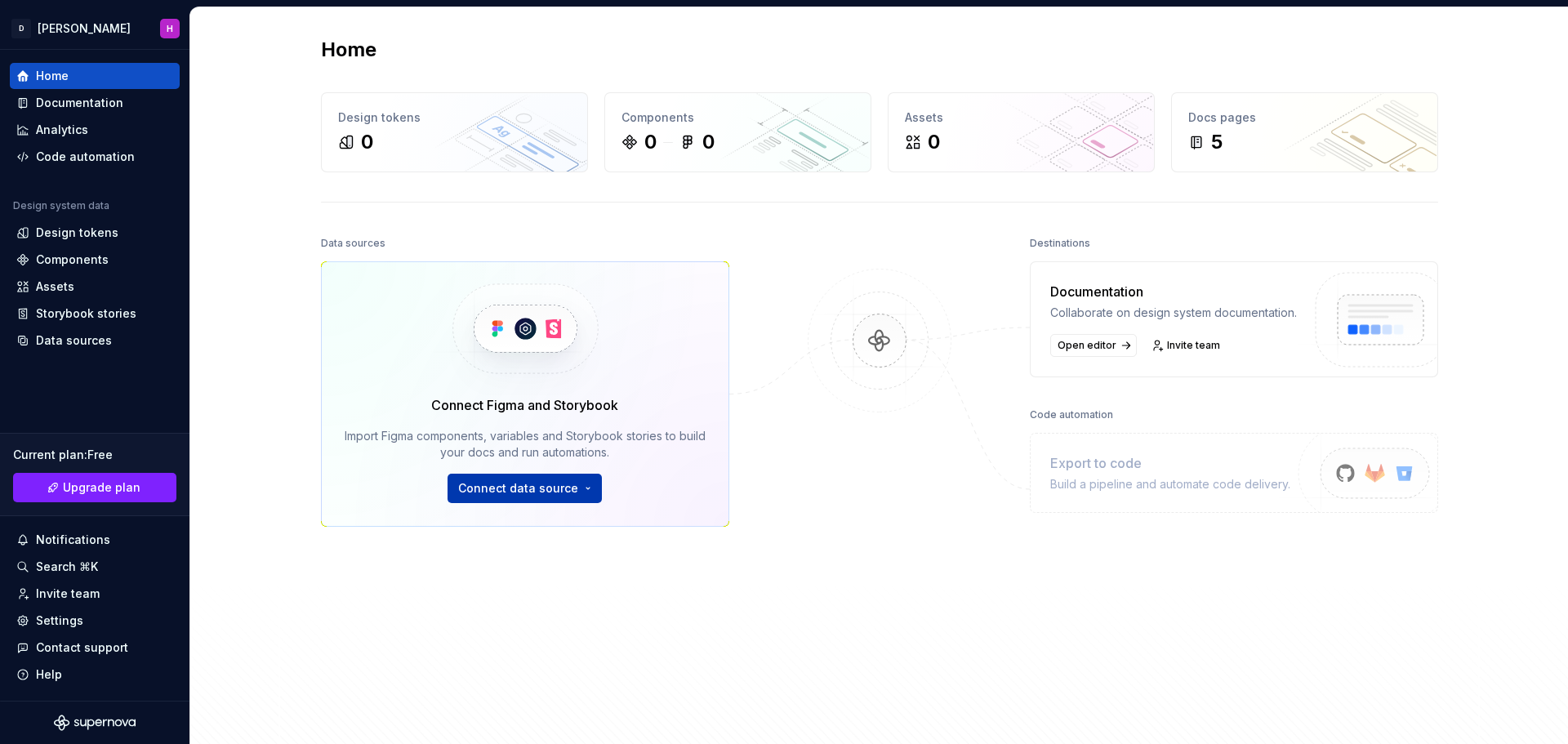
click at [573, 492] on html "D harlin H Home Documentation Analytics Code automation Design system data Desi…" at bounding box center [784, 372] width 1568 height 744
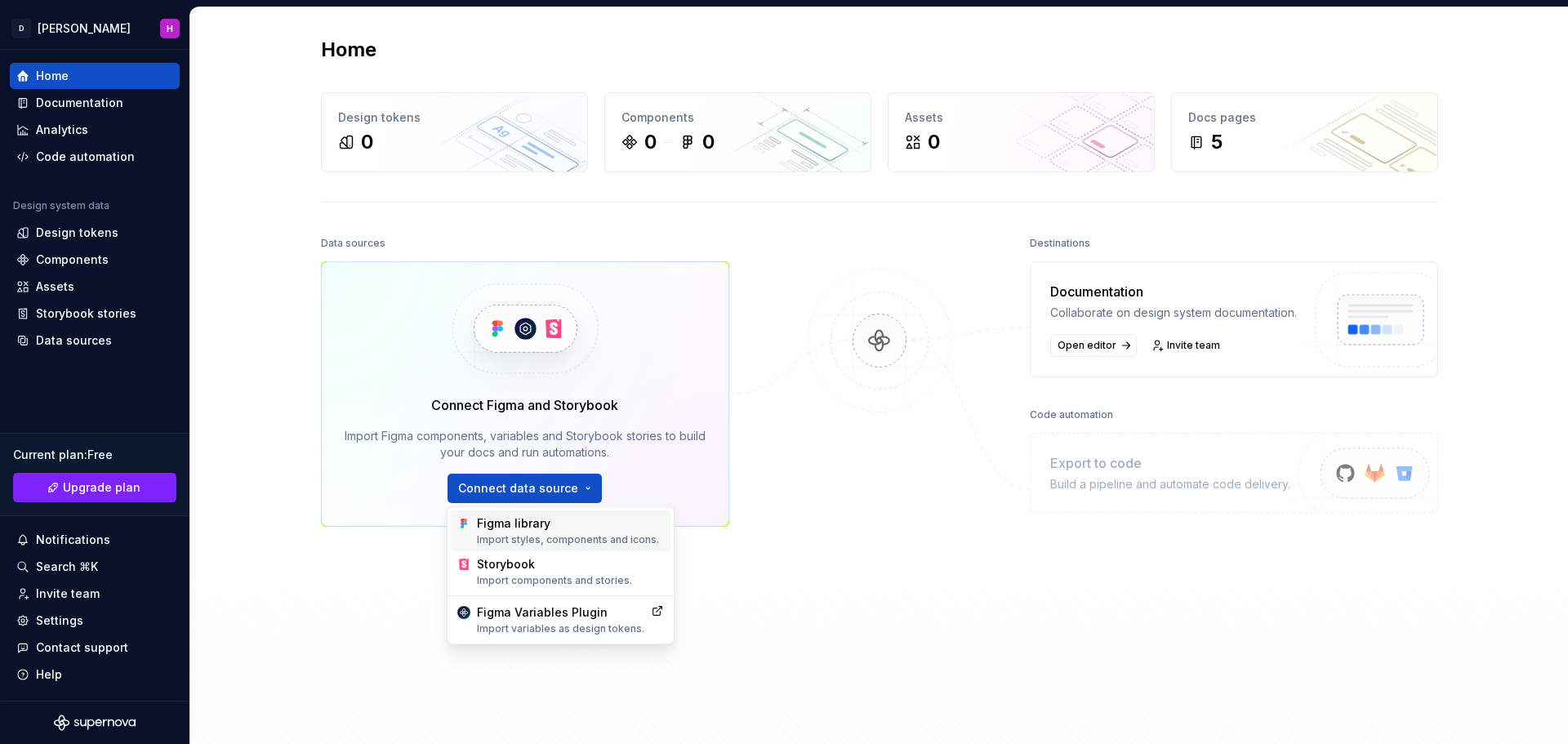
click at [557, 521] on div "Figma library Import styles, components and icons." at bounding box center [571, 531] width 187 height 31
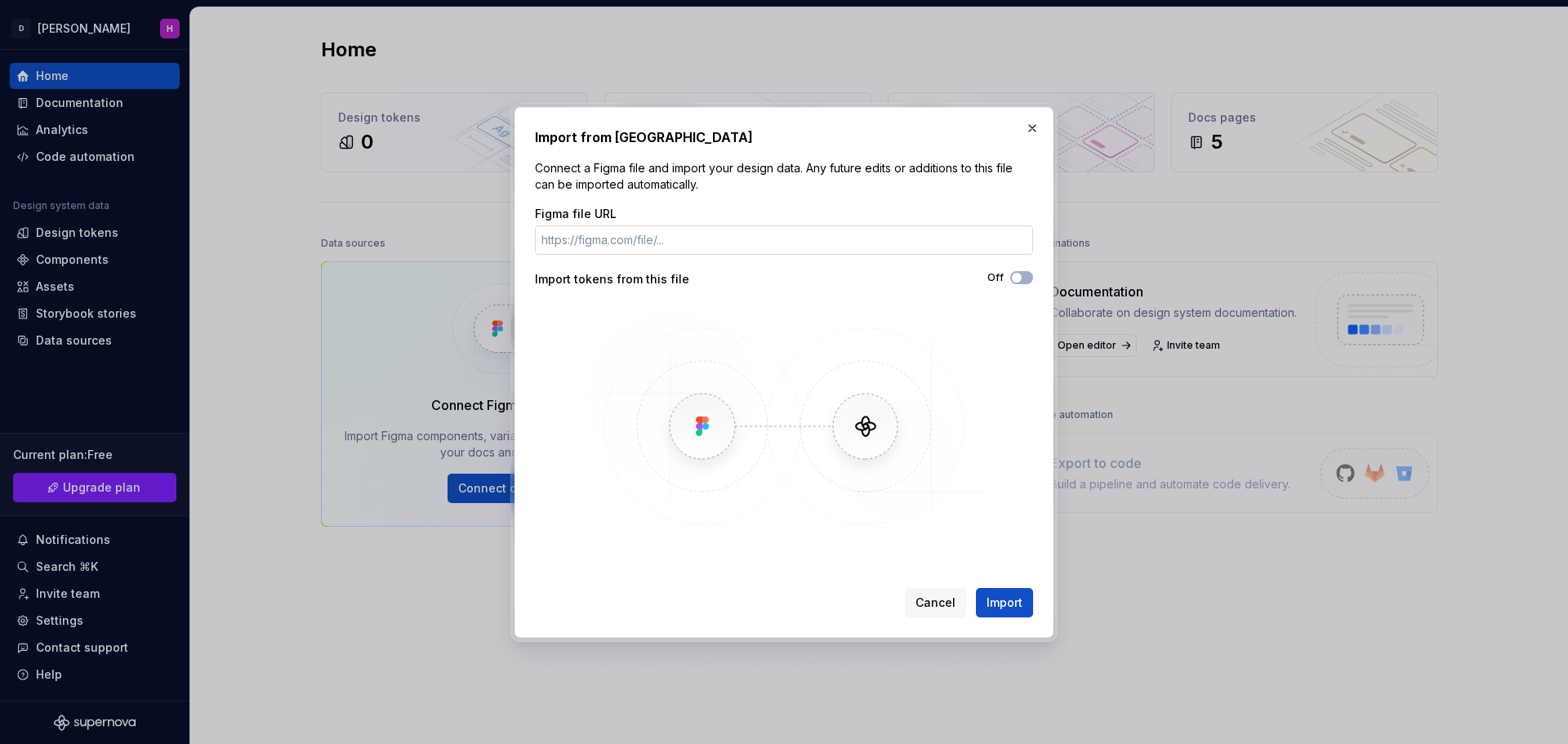
click at [644, 238] on input "Figma file URL" at bounding box center [784, 241] width 498 height 30
click at [1039, 129] on button "button" at bounding box center [1033, 128] width 23 height 23
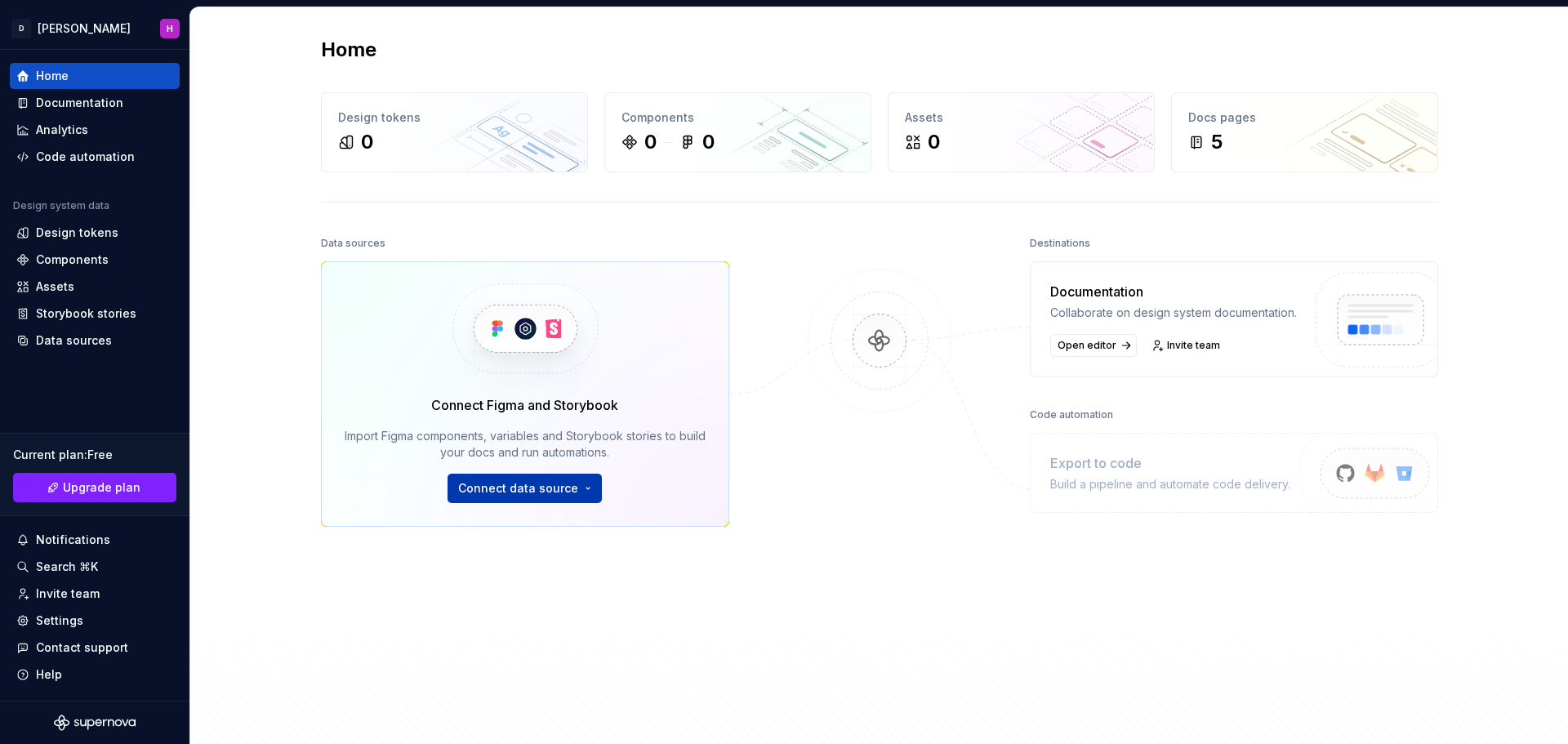
click at [551, 493] on html "D harlin H Home Documentation Analytics Code automation Design system data Desi…" at bounding box center [784, 372] width 1568 height 744
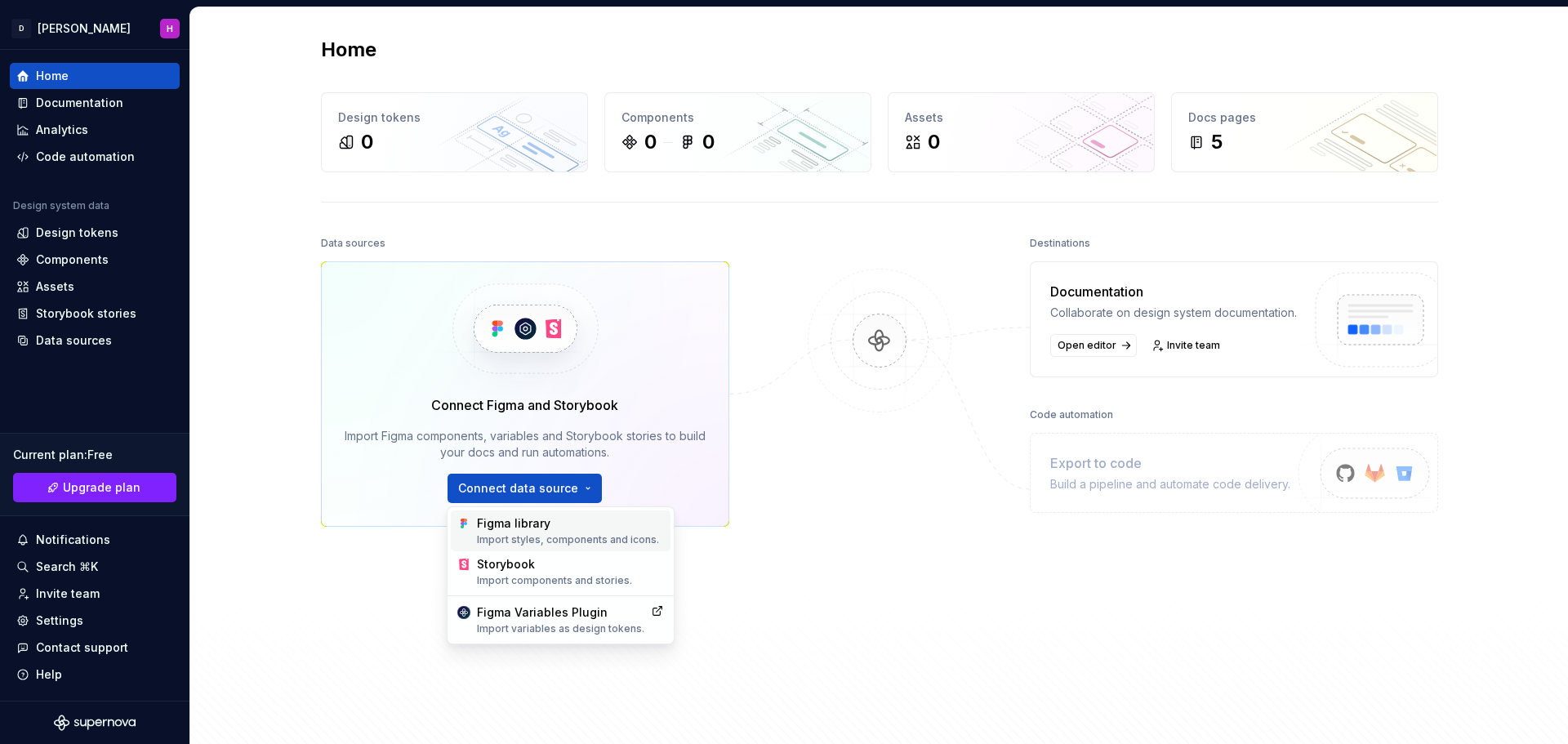
click at [565, 541] on div "Import styles, components and icons." at bounding box center [571, 540] width 187 height 13
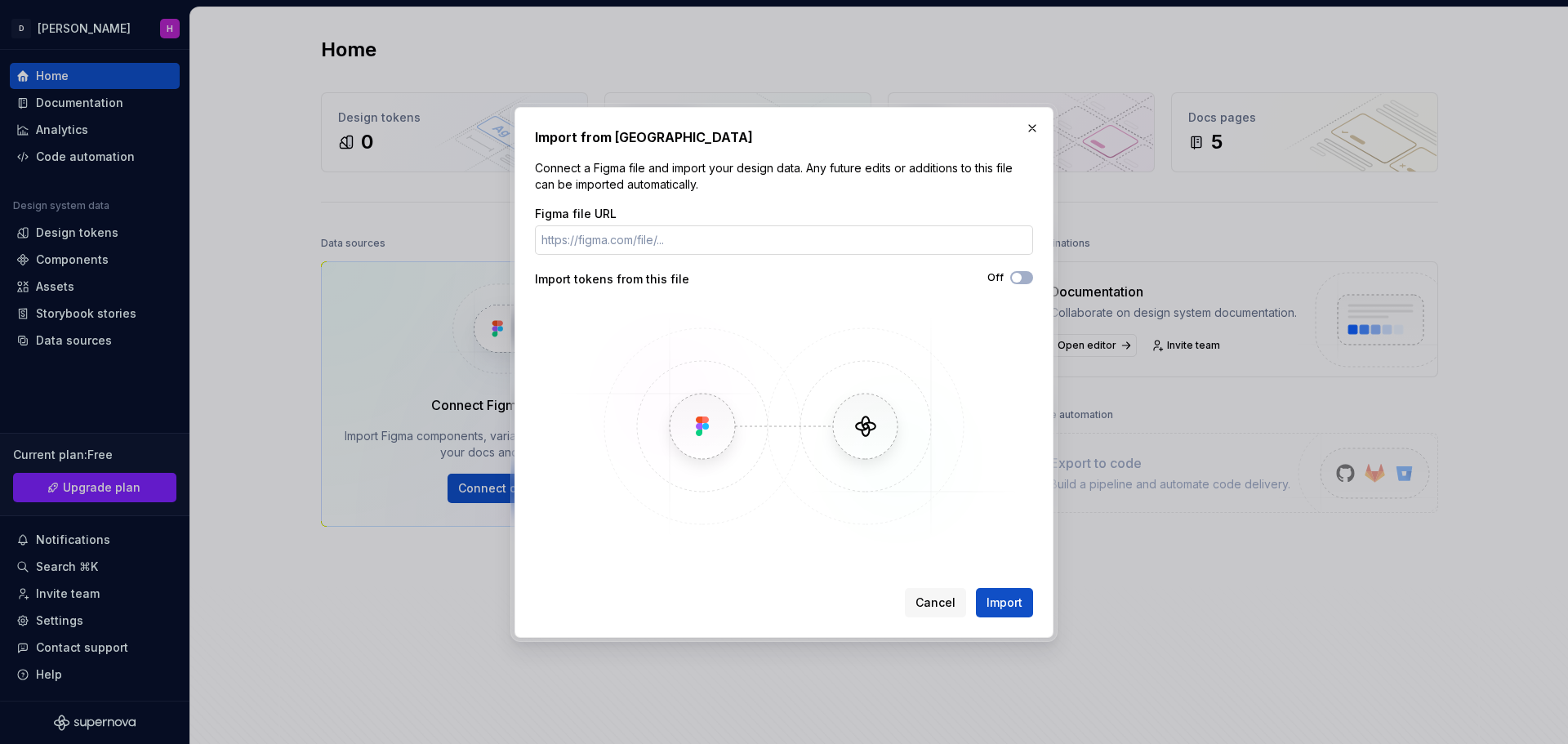
click at [652, 230] on input "Figma file URL" at bounding box center [784, 241] width 498 height 30
